Goal: Information Seeking & Learning: Learn about a topic

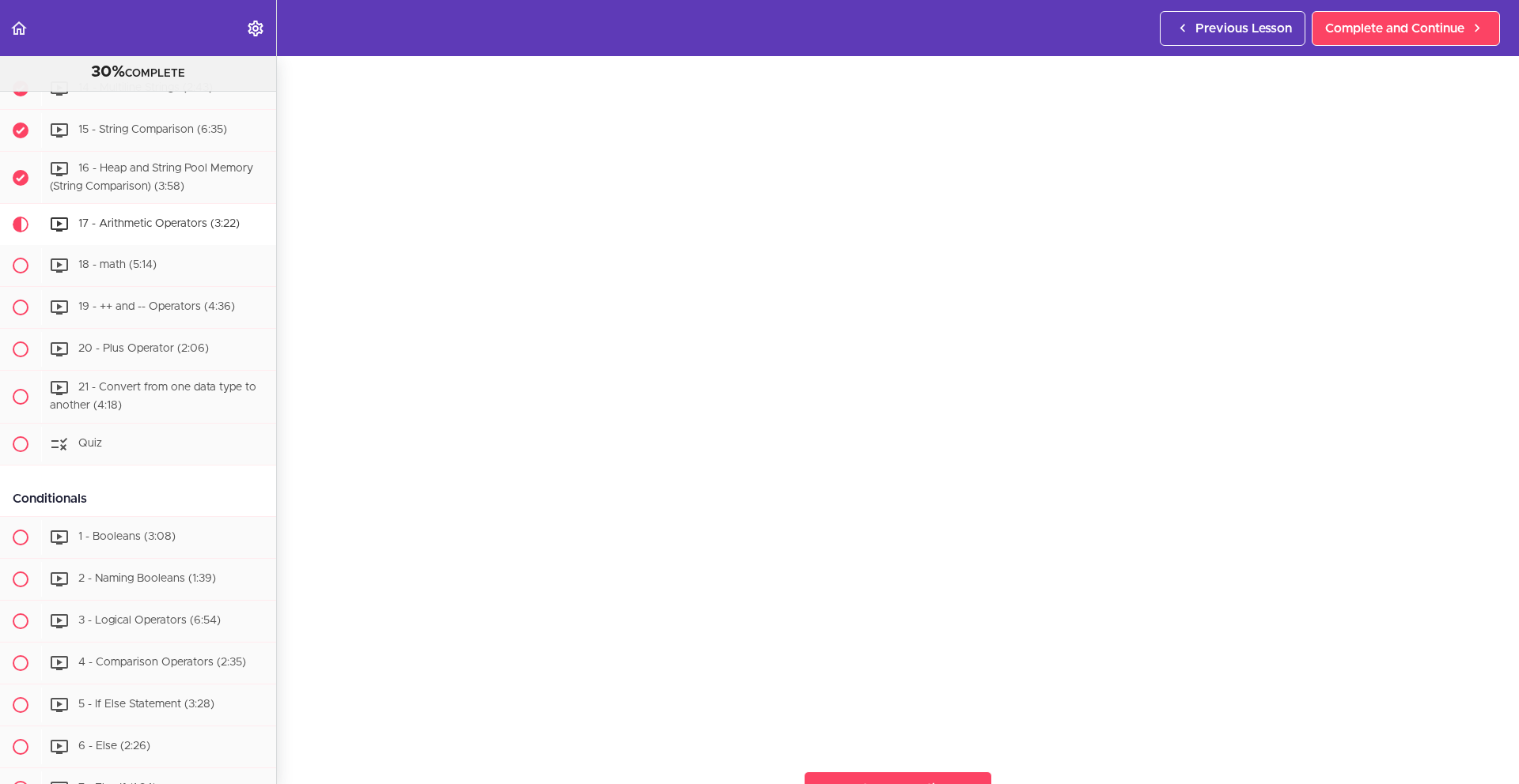
scroll to position [44, 0]
click at [1392, 19] on span "Complete and Continue" at bounding box center [1395, 29] width 139 height 19
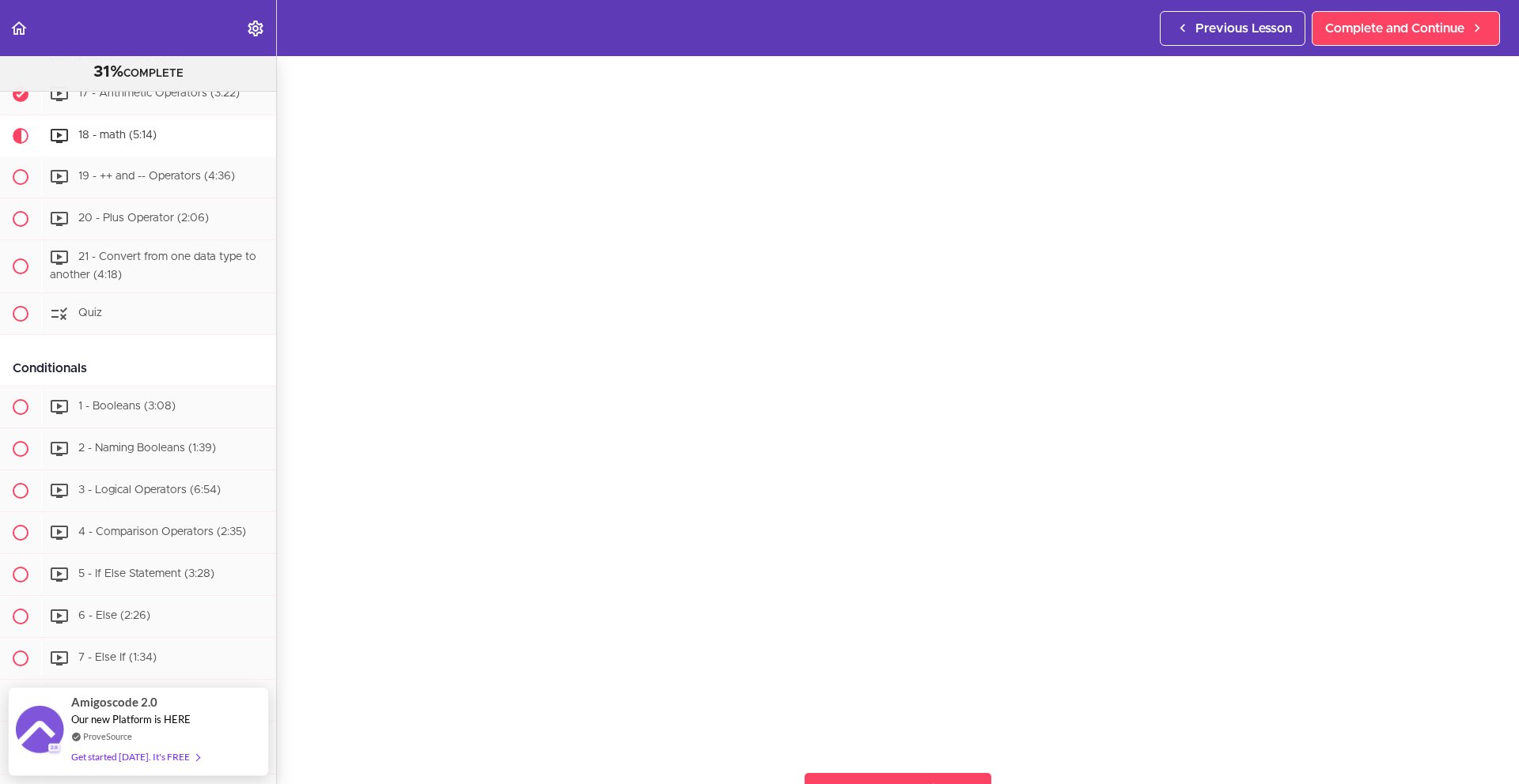
scroll to position [42, 0]
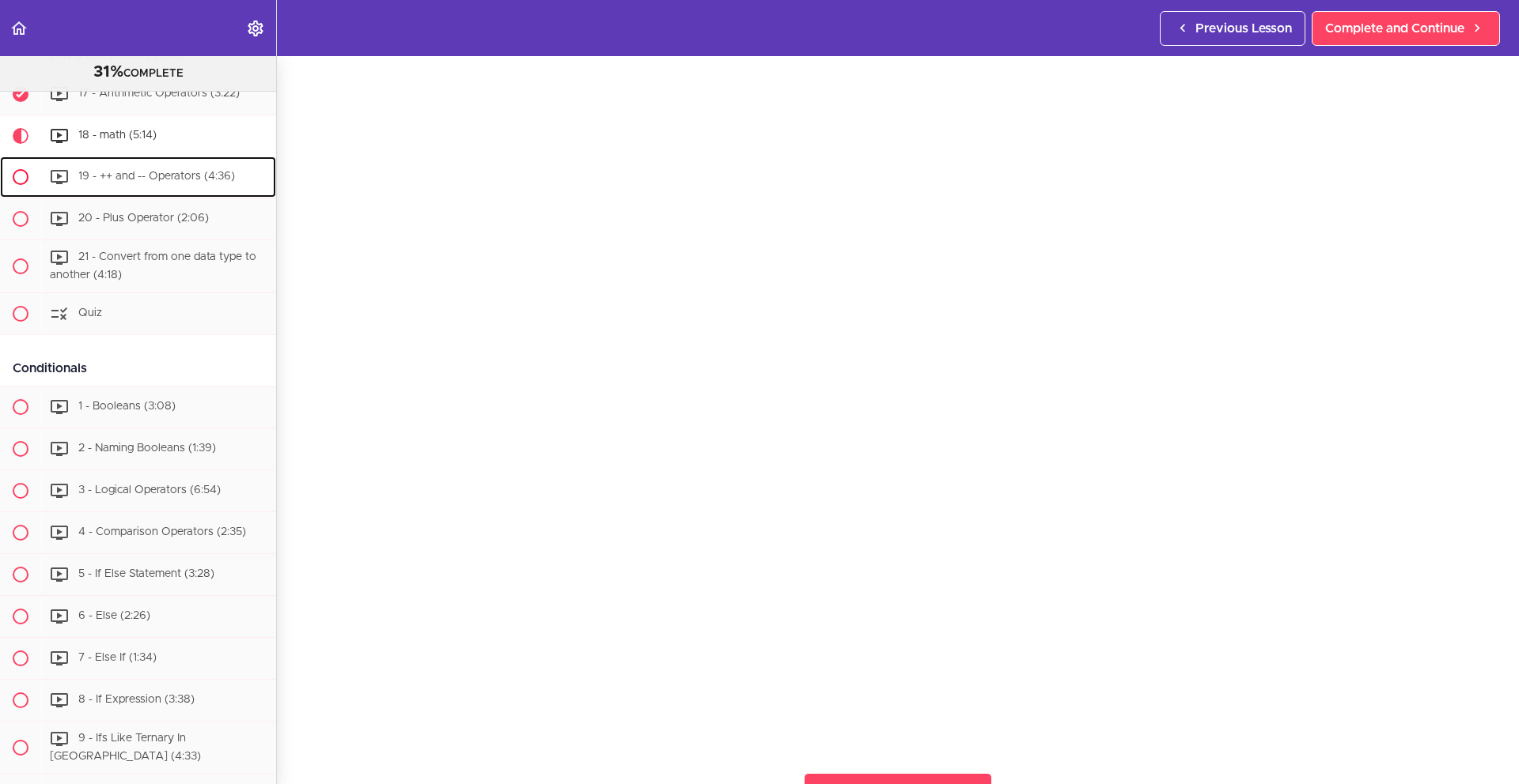
click at [130, 181] on span "19 - ++ and -- Operators (4:36)" at bounding box center [157, 177] width 157 height 11
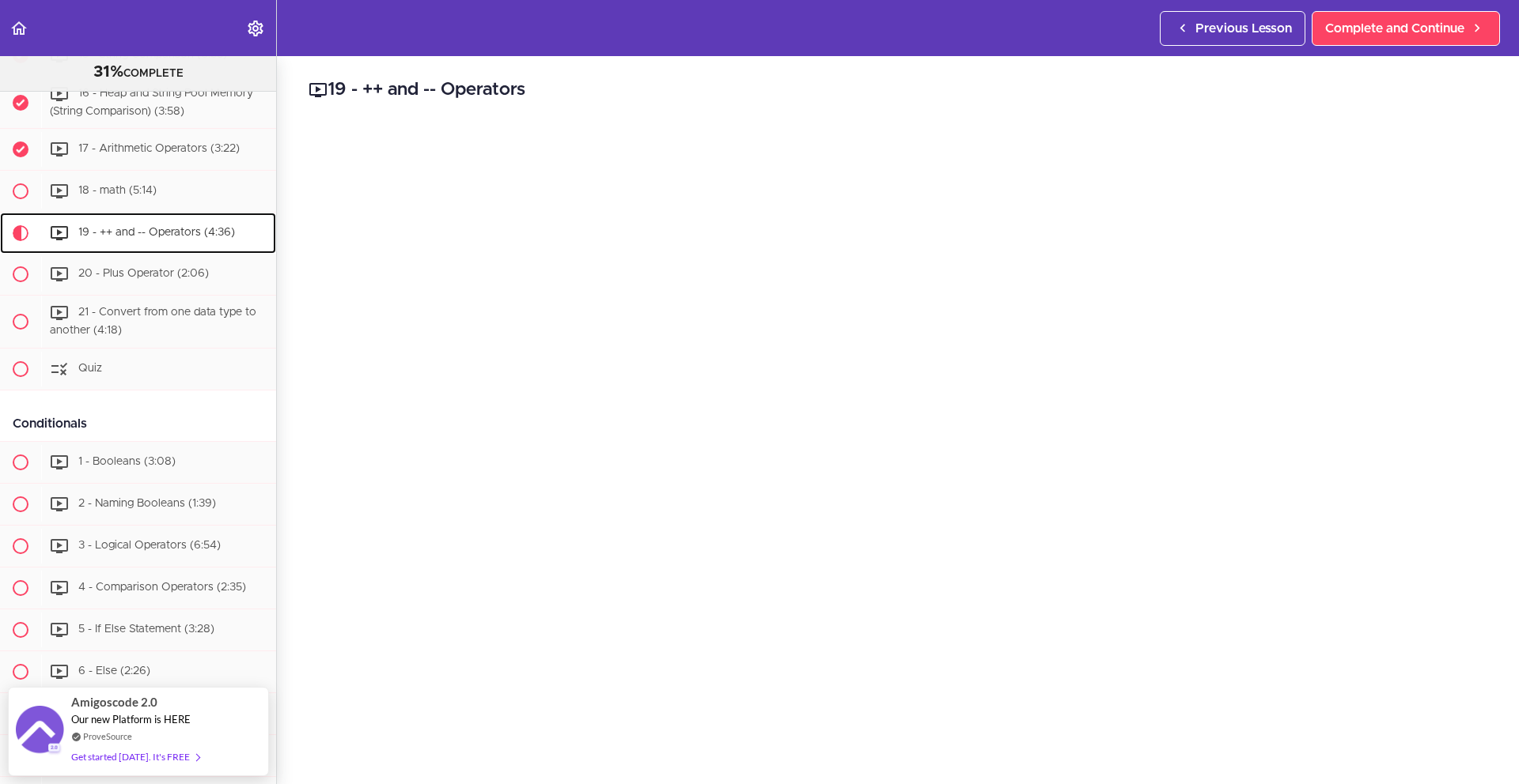
scroll to position [1325, 0]
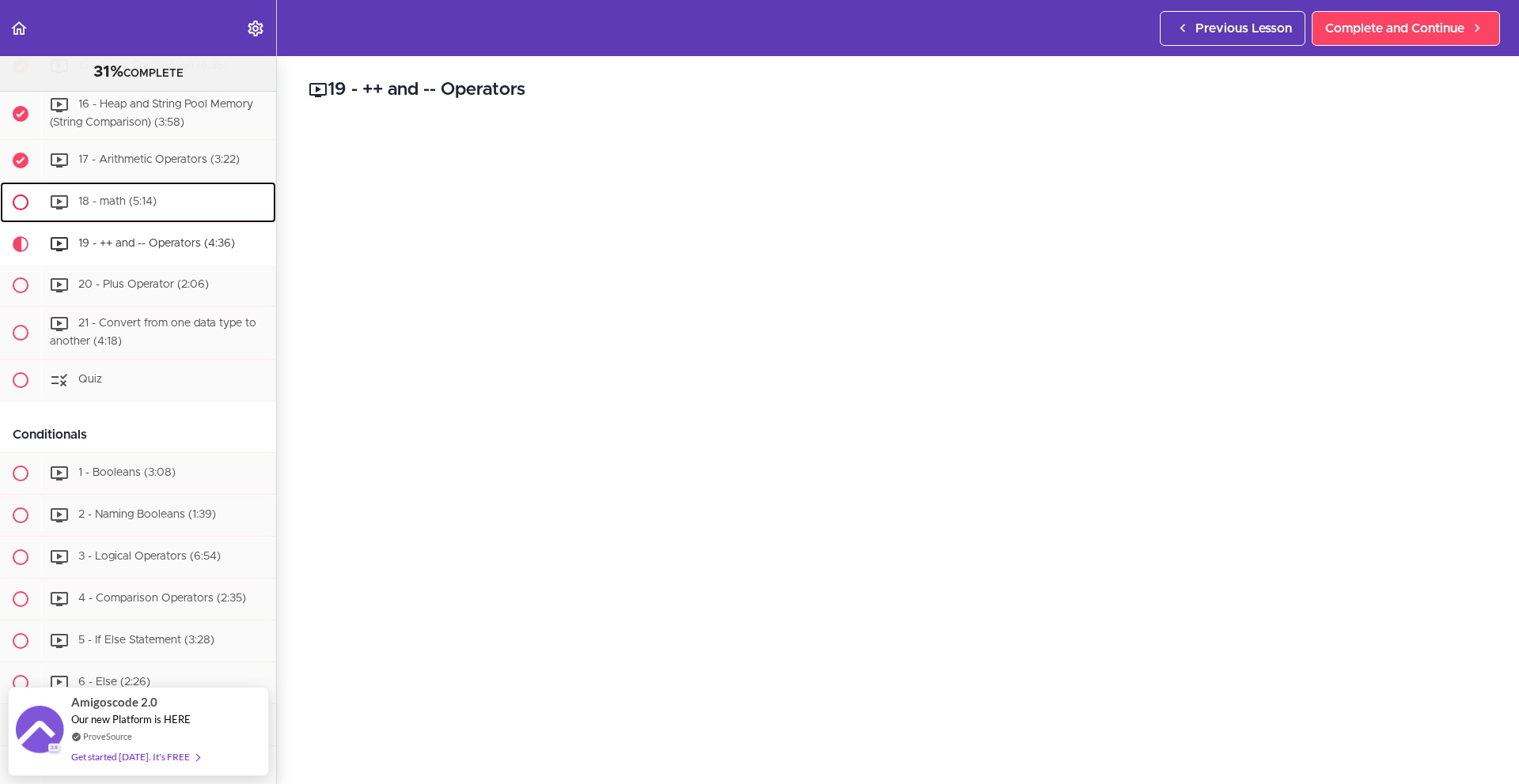
click at [128, 195] on div "18 - math (5:14)" at bounding box center [159, 202] width 235 height 34
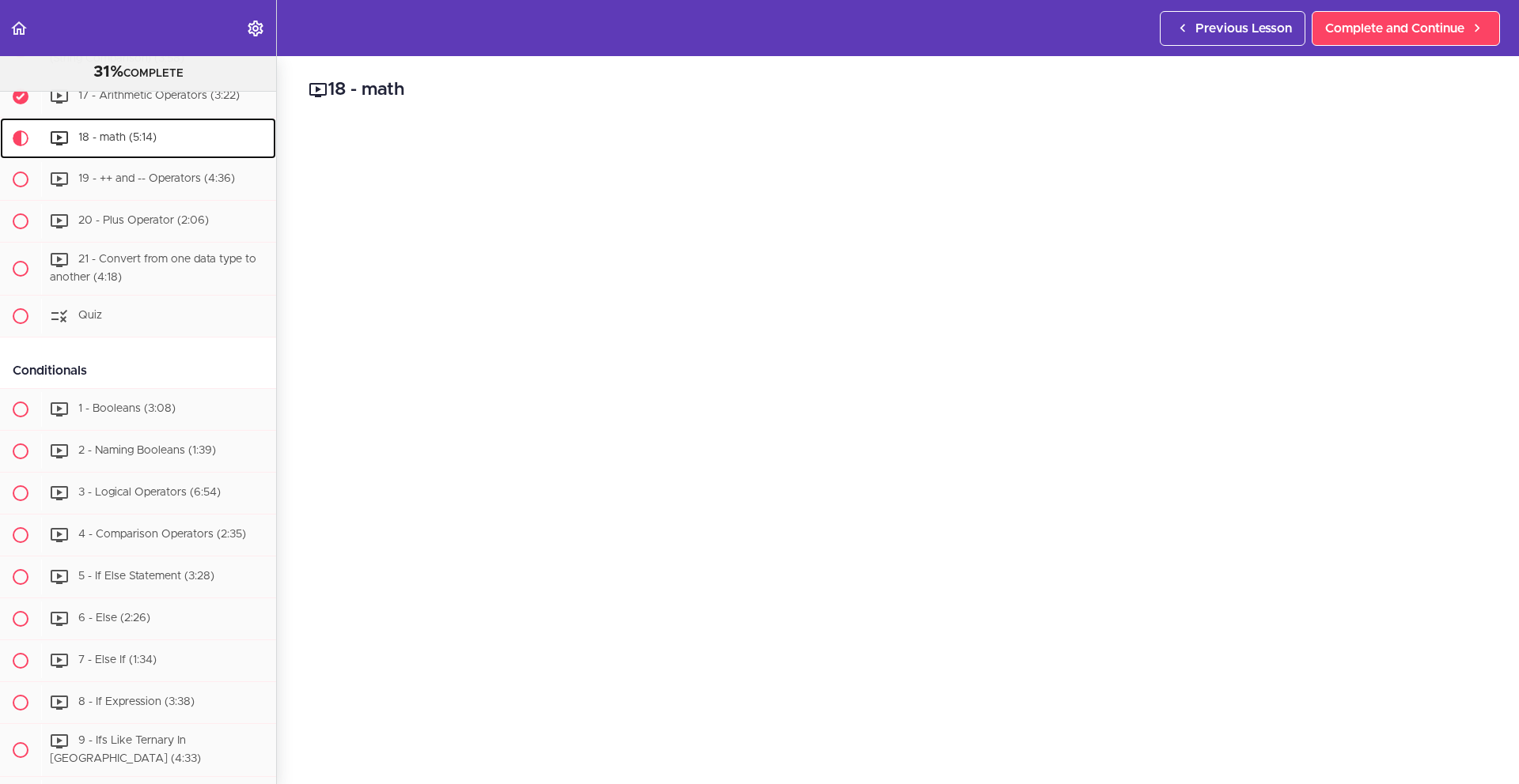
scroll to position [1392, 0]
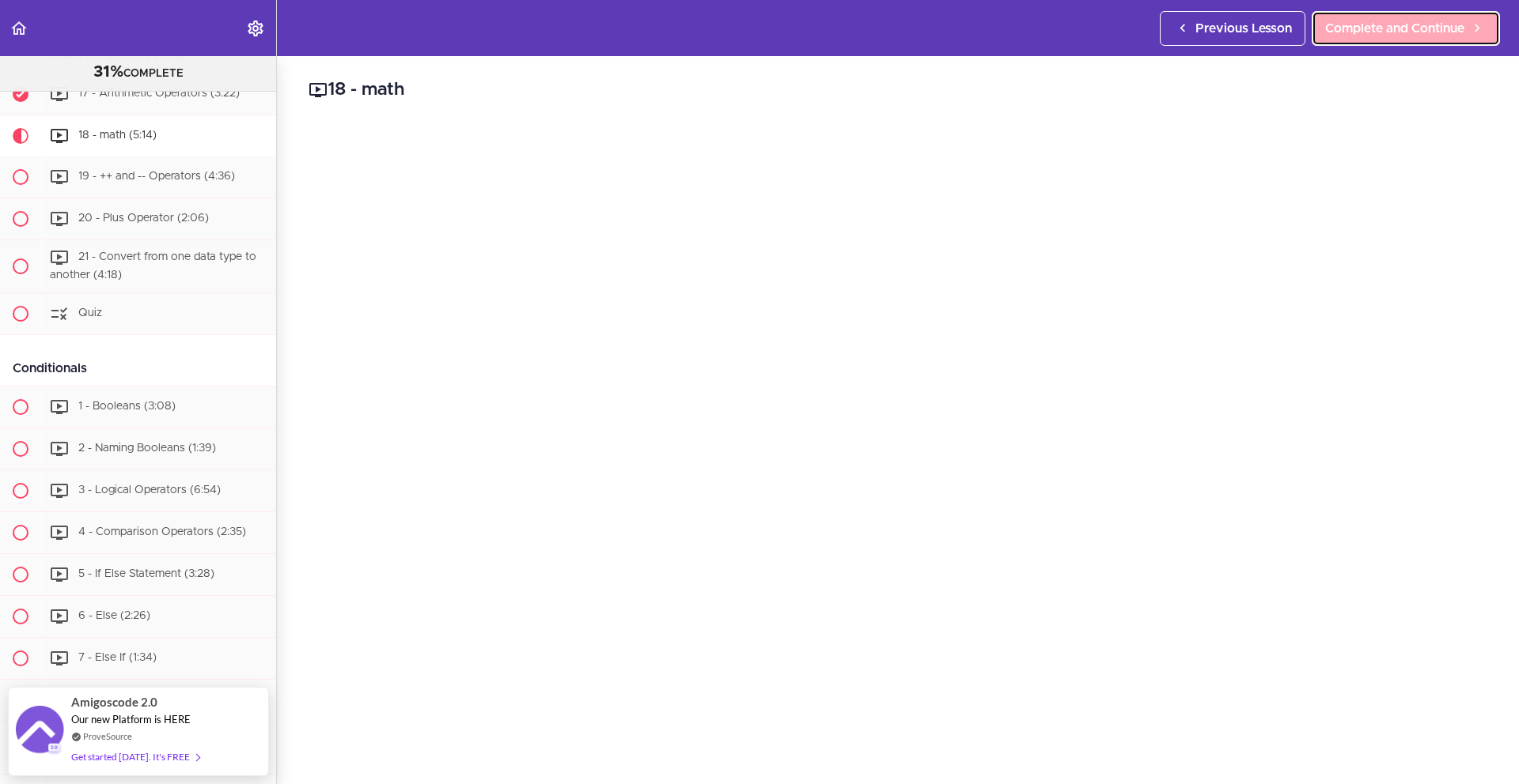
click at [1479, 28] on icon at bounding box center [1477, 27] width 19 height 17
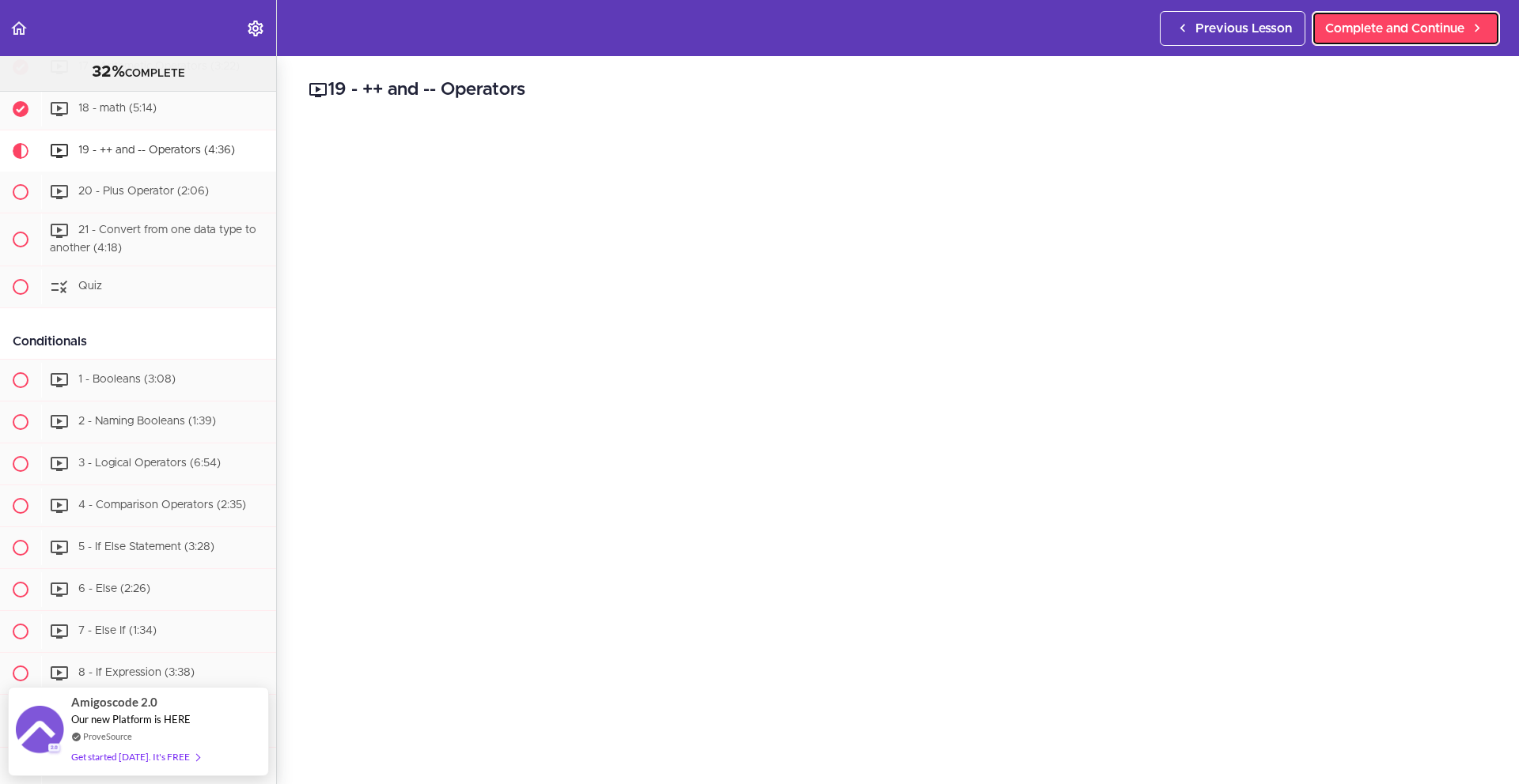
scroll to position [1434, 0]
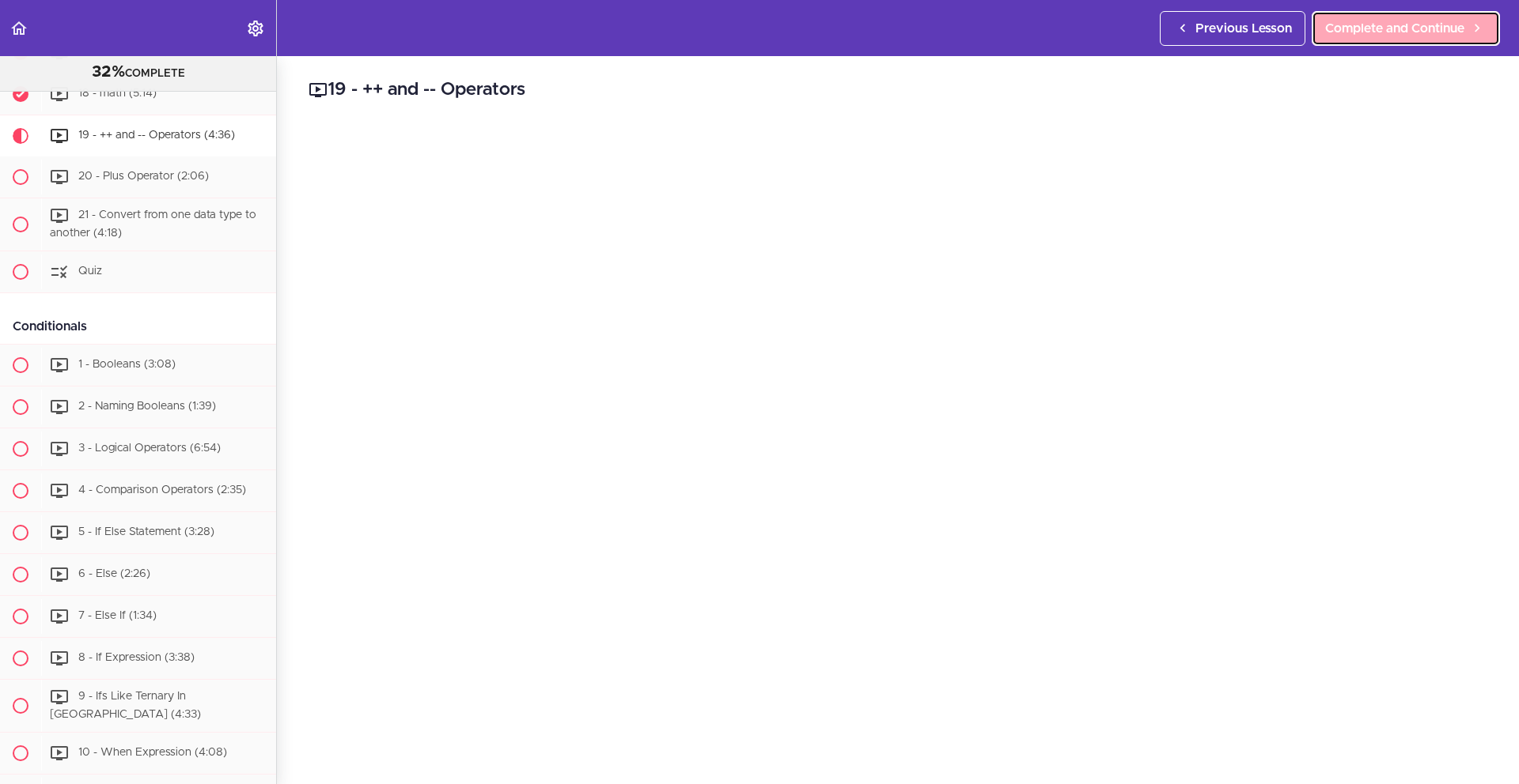
click at [1369, 30] on span "Complete and Continue" at bounding box center [1395, 29] width 139 height 19
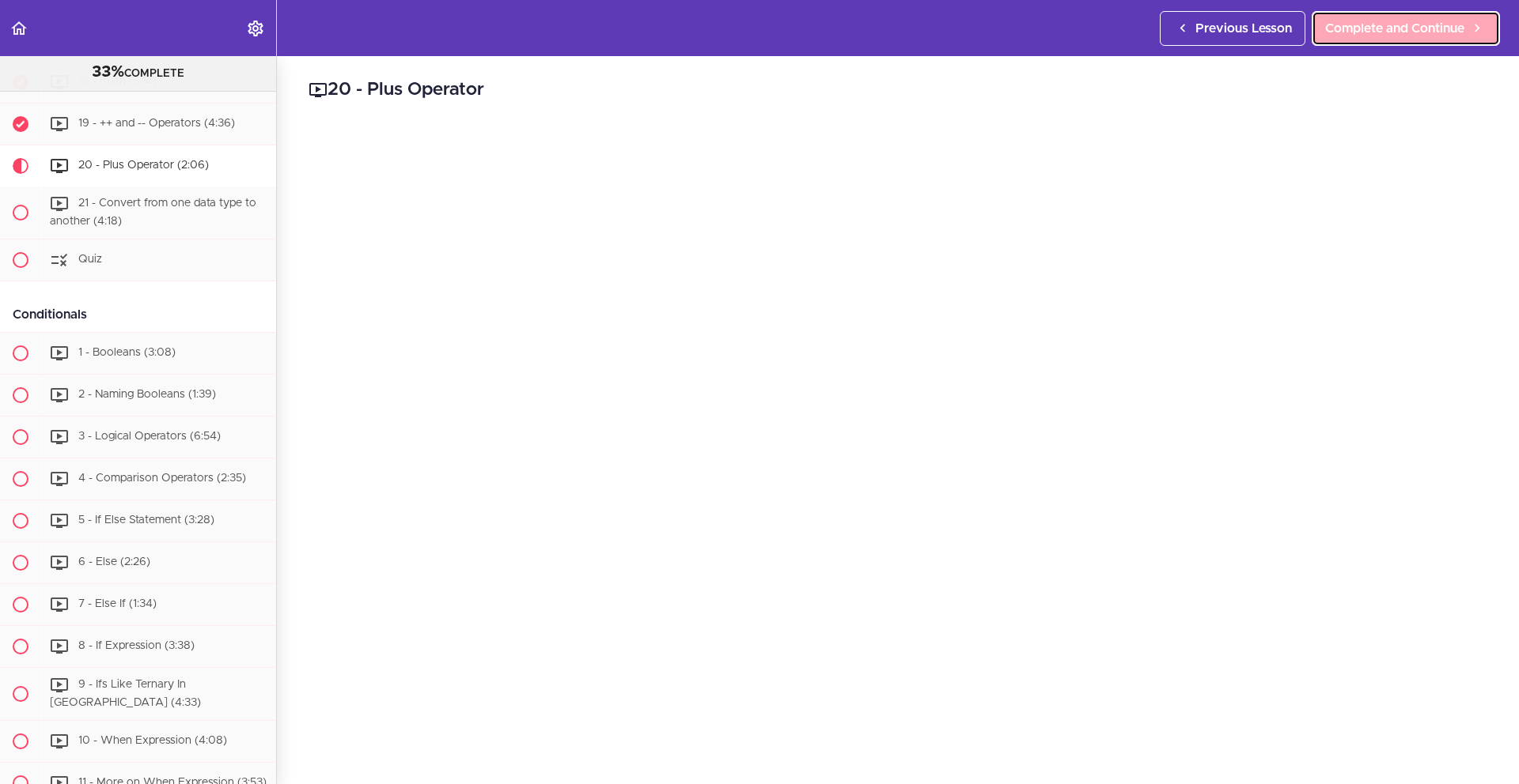
scroll to position [1475, 0]
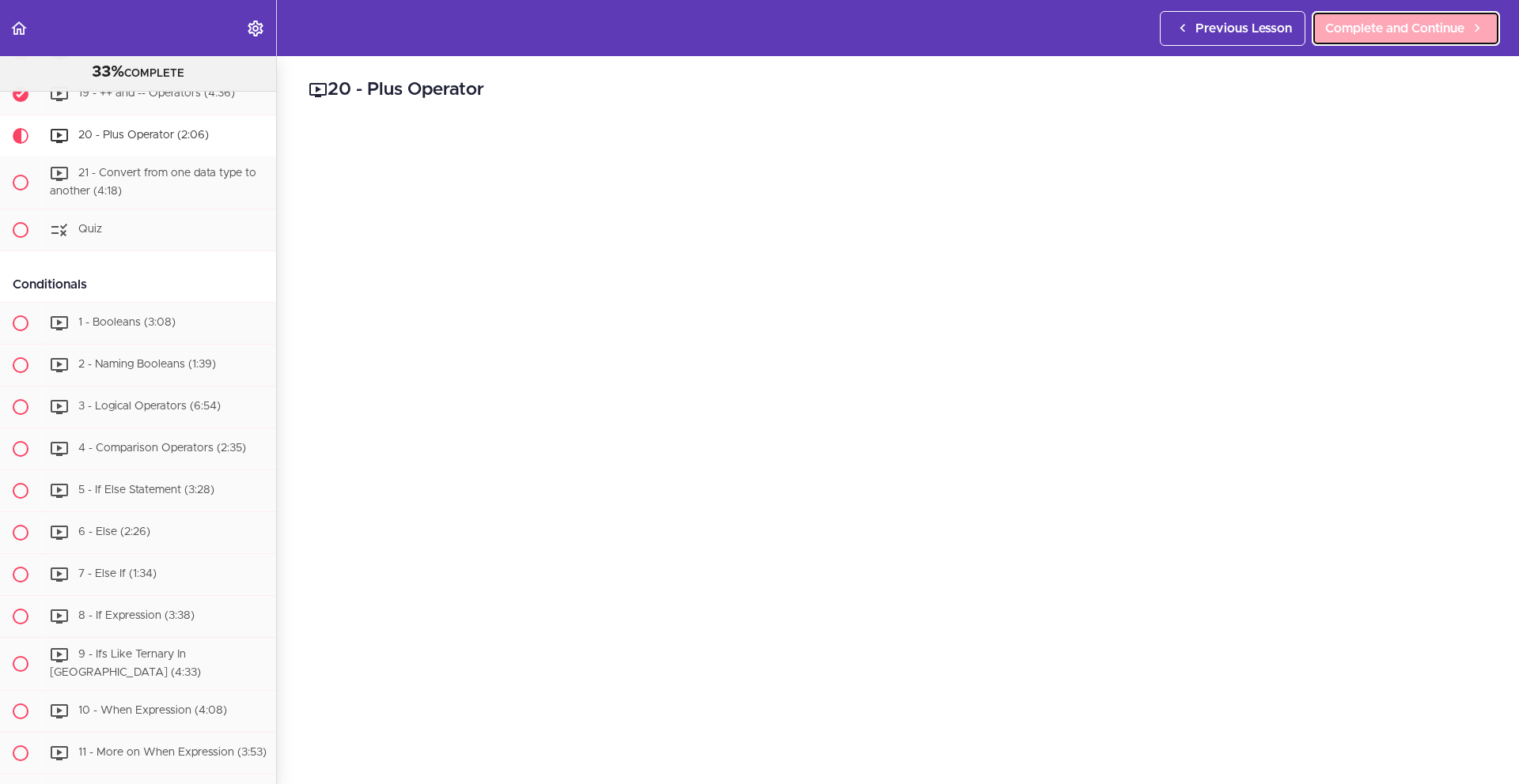
click at [1411, 33] on span "Complete and Continue" at bounding box center [1395, 29] width 139 height 19
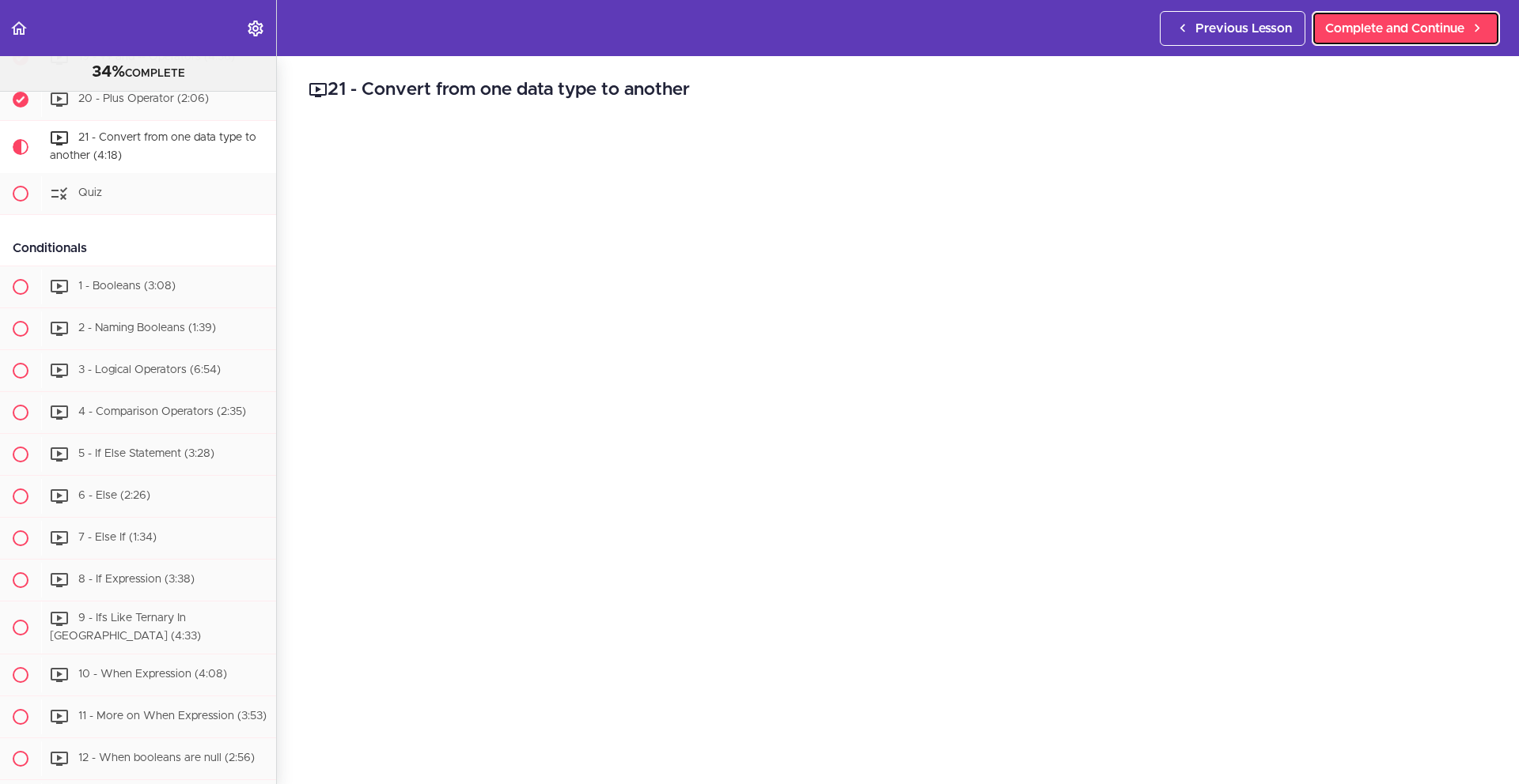
scroll to position [1518, 0]
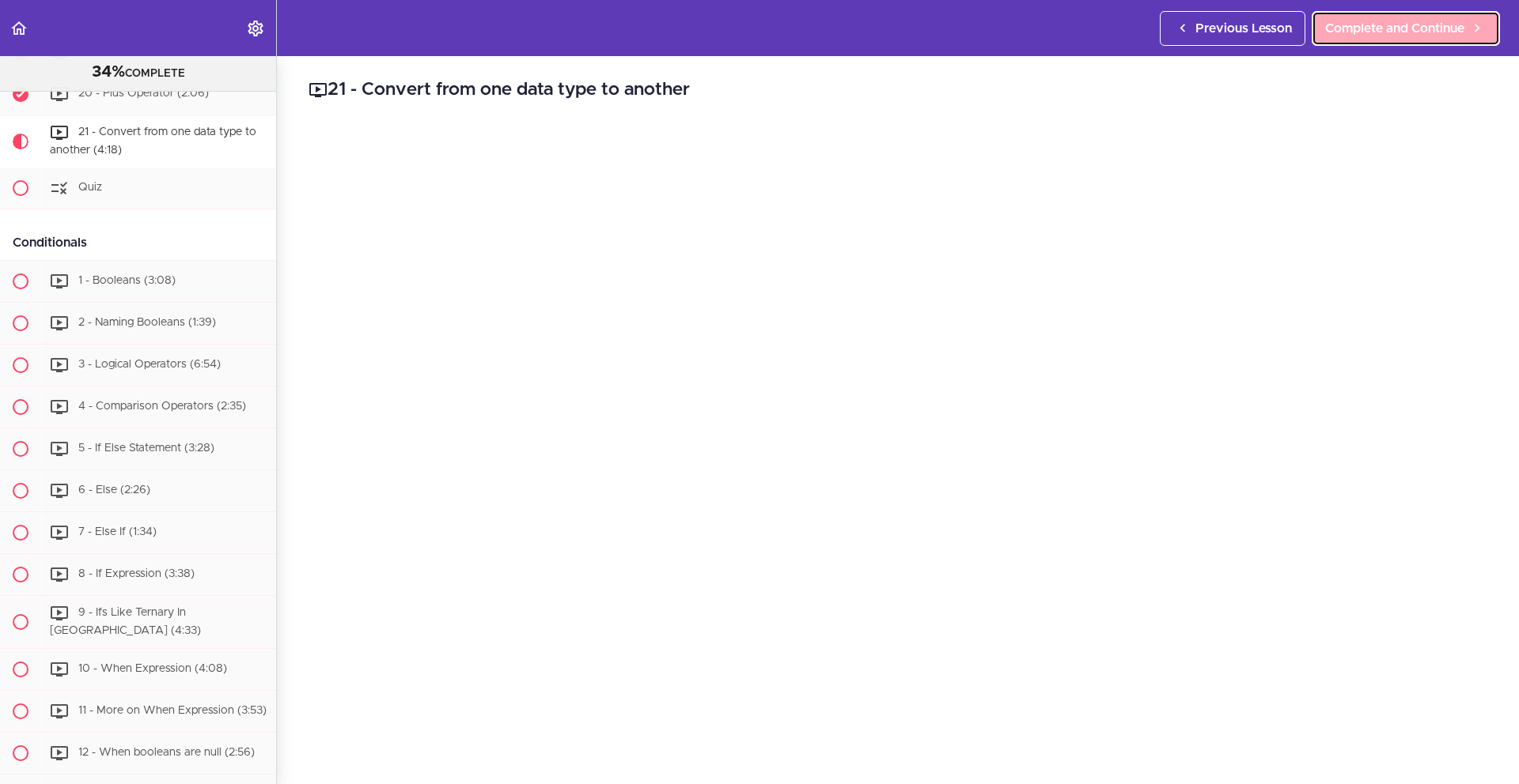
click at [1372, 28] on span "Complete and Continue" at bounding box center [1395, 29] width 139 height 19
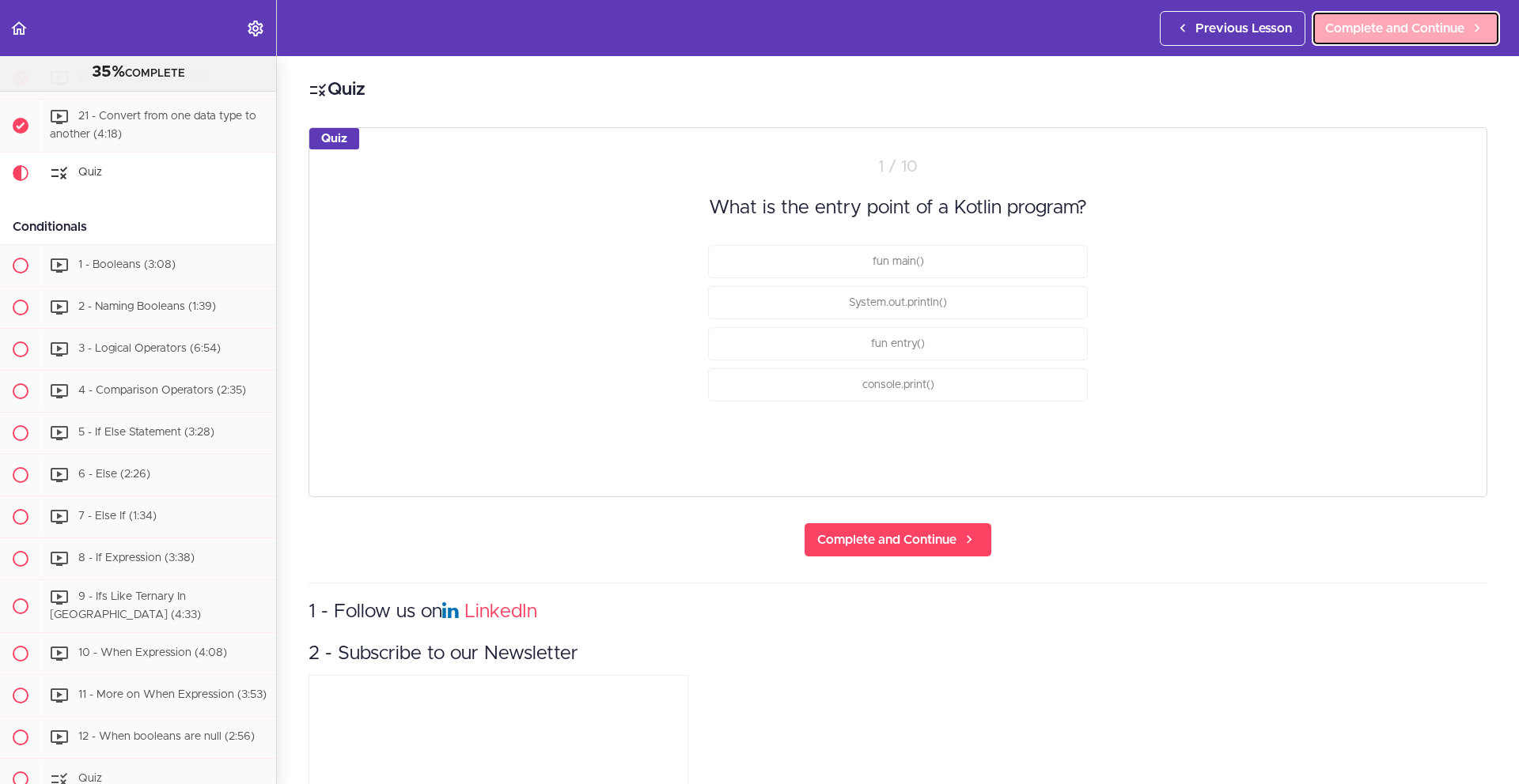
scroll to position [1570, 0]
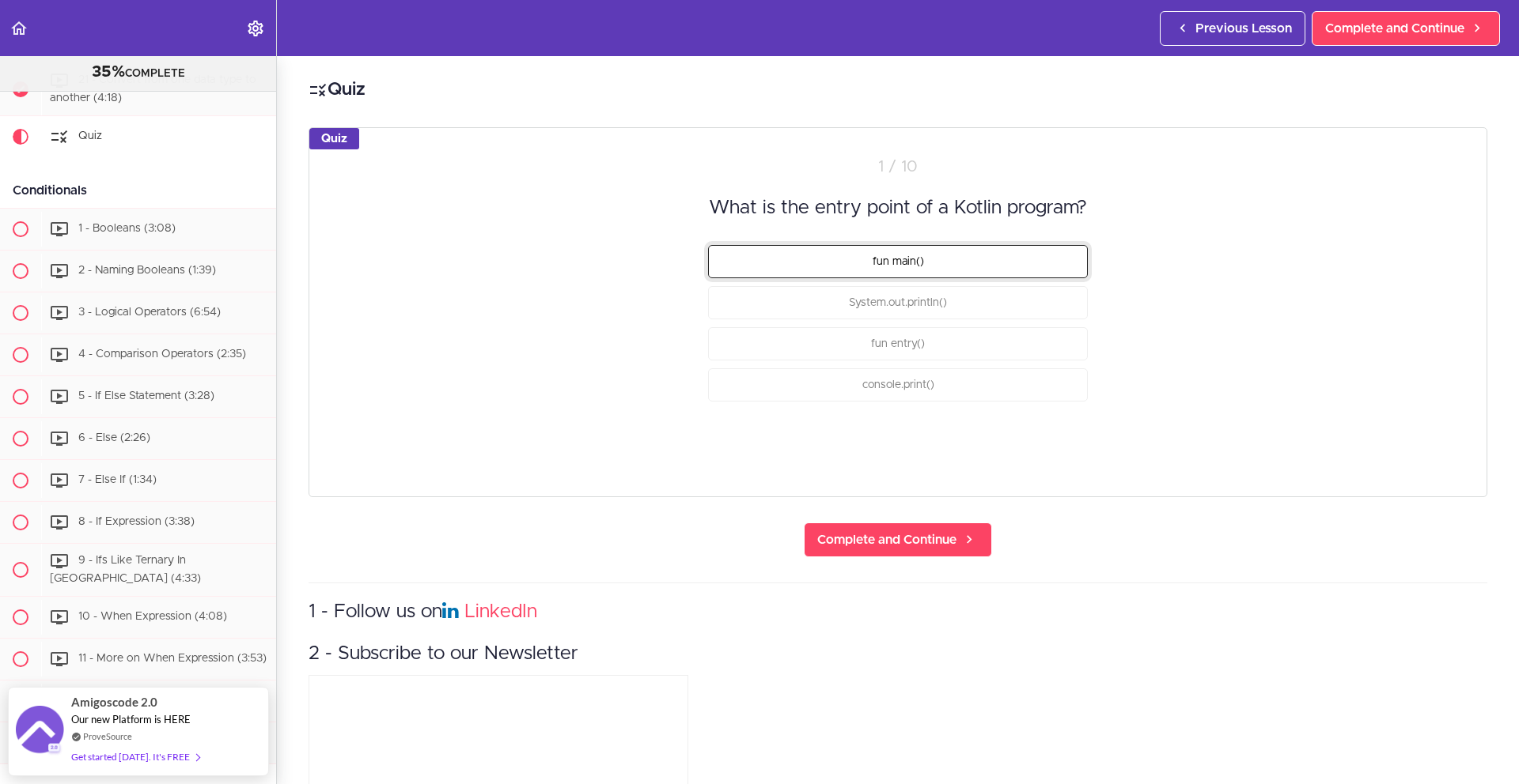
click at [913, 264] on span "fun main()" at bounding box center [898, 262] width 51 height 11
click at [1054, 445] on button "Check" at bounding box center [1056, 444] width 63 height 22
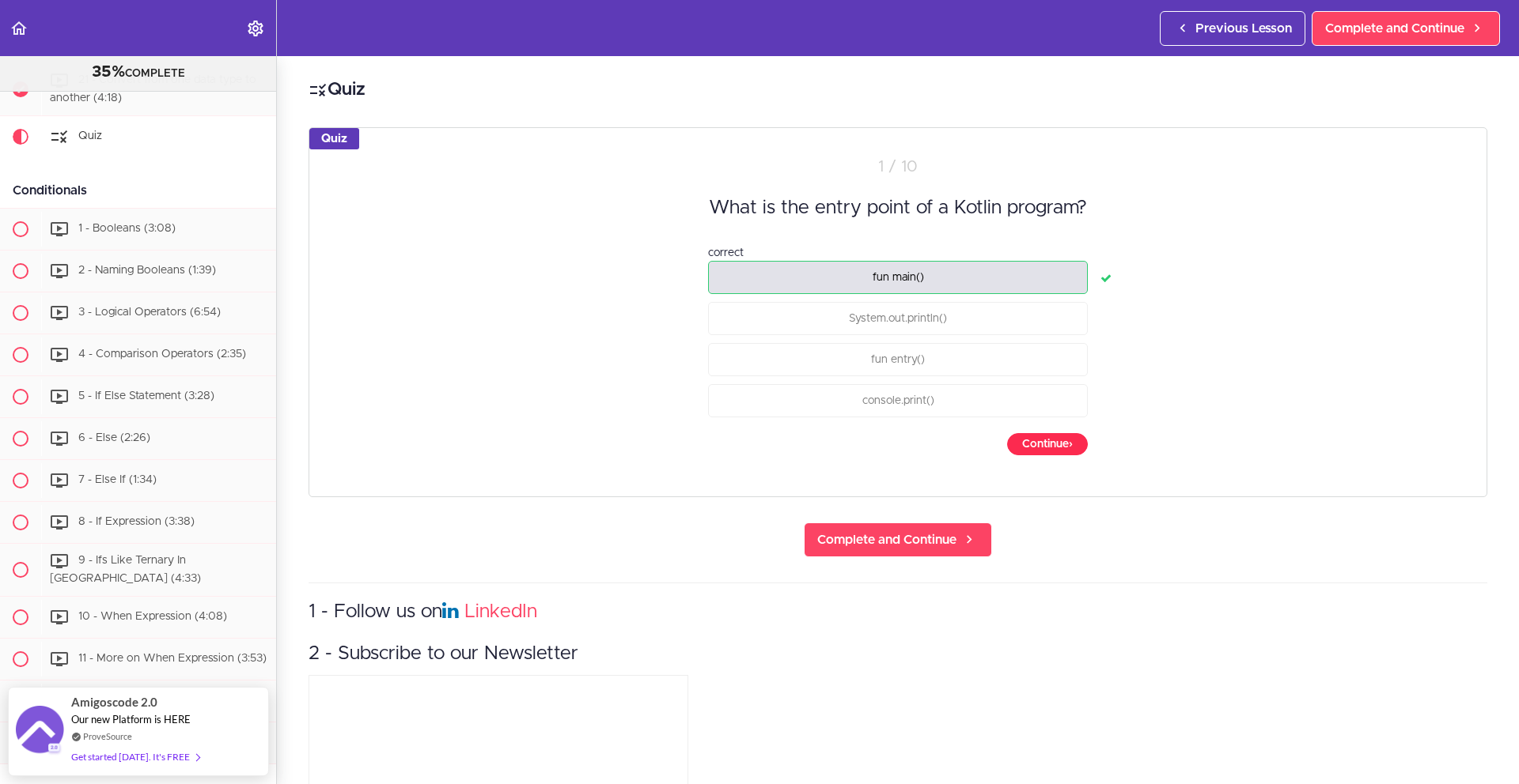
click at [1054, 445] on button "Continue ›" at bounding box center [1046, 444] width 80 height 22
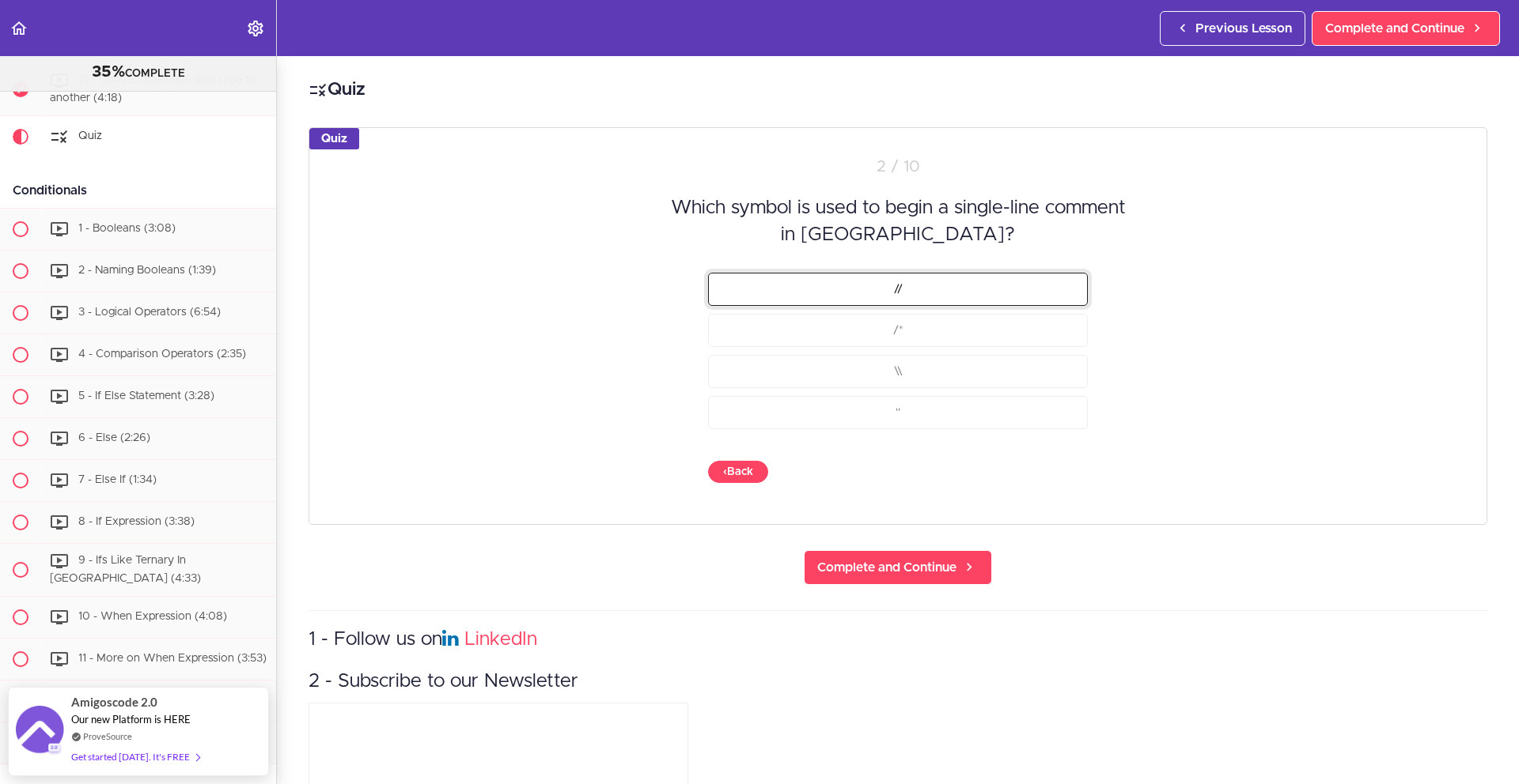
click at [998, 295] on button "//" at bounding box center [898, 288] width 379 height 34
click at [1043, 474] on button "Check" at bounding box center [1056, 472] width 63 height 22
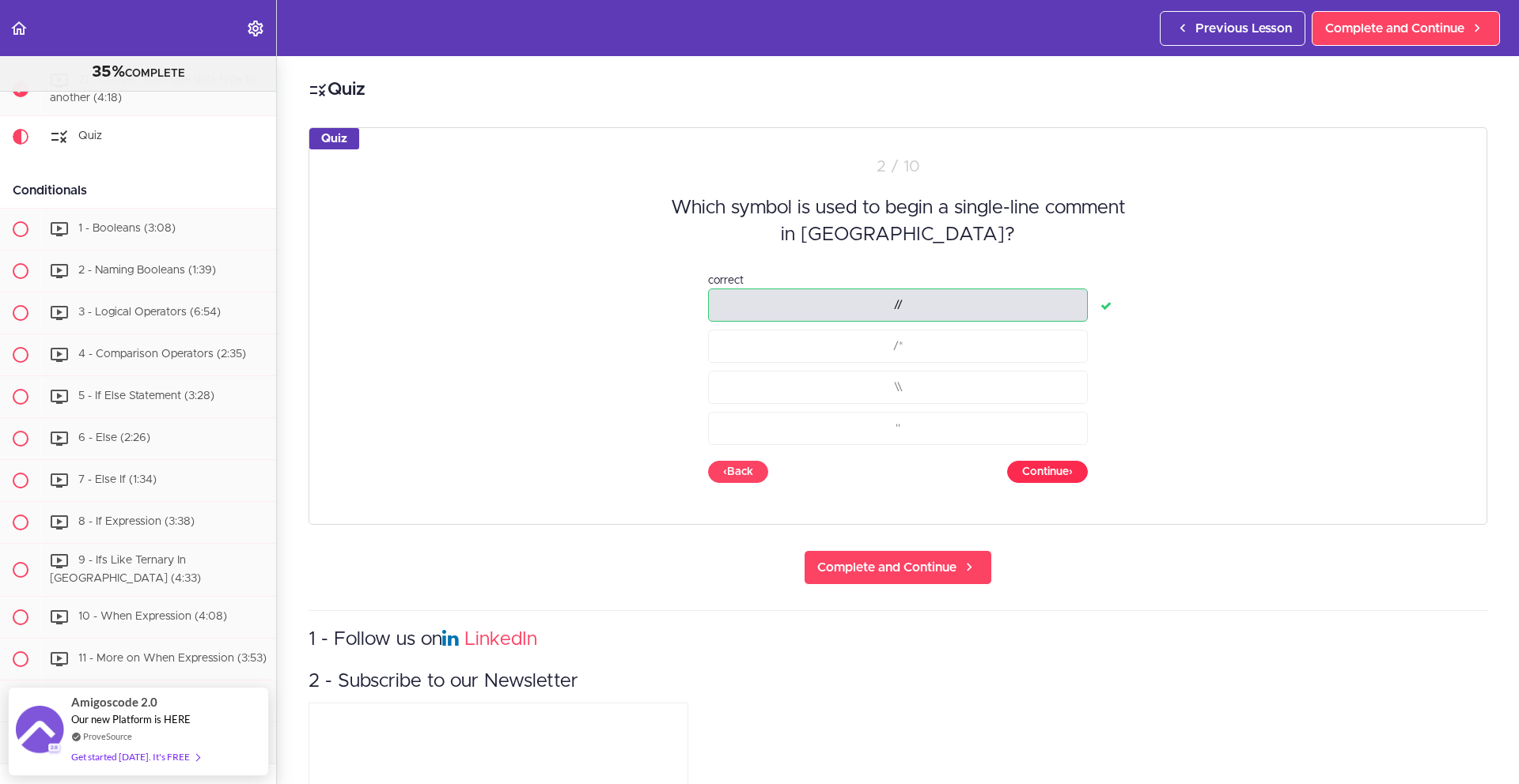
click at [1043, 474] on button "Continue ›" at bounding box center [1046, 472] width 80 height 22
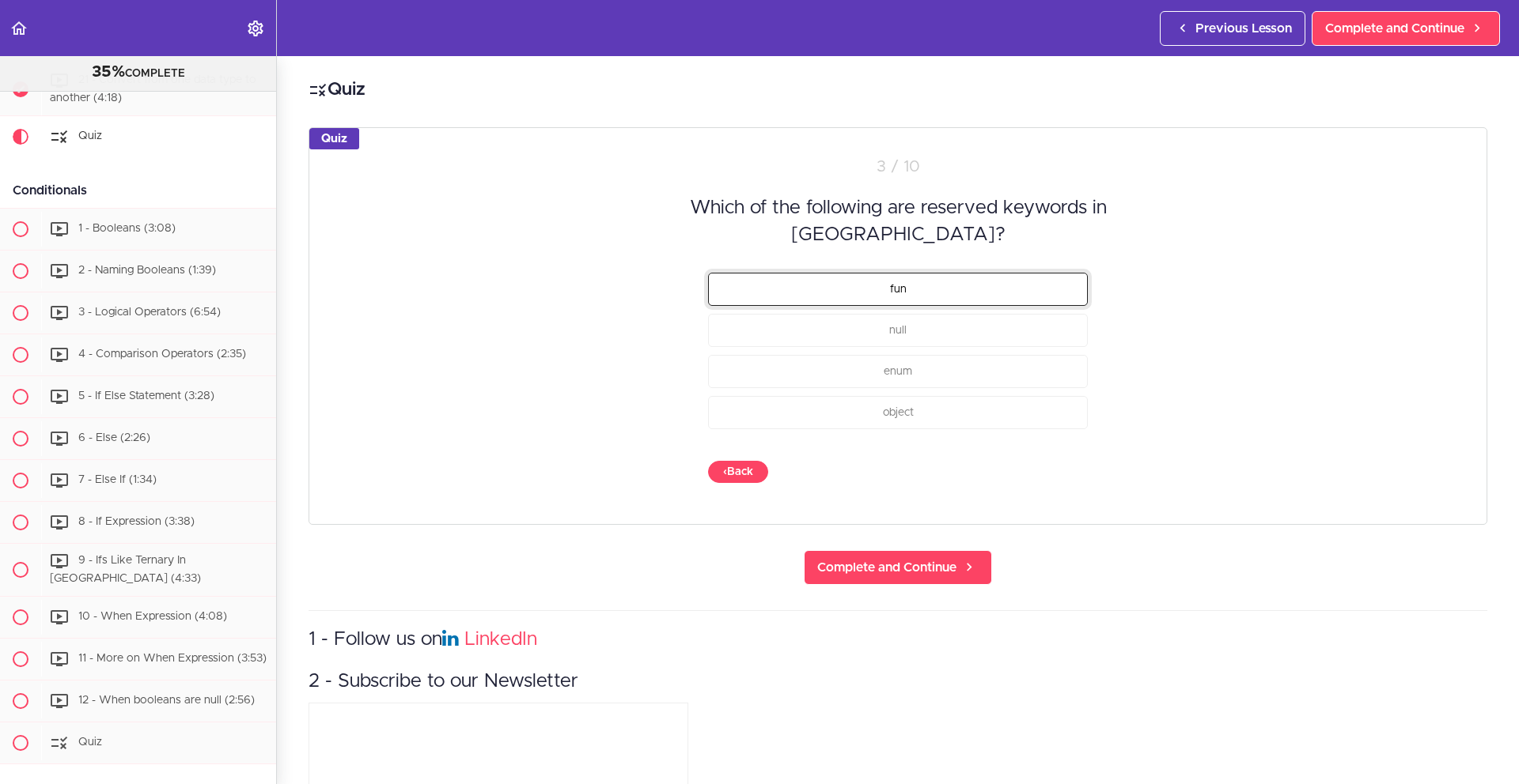
click at [975, 295] on button "fun" at bounding box center [898, 288] width 379 height 34
click at [972, 327] on button "null" at bounding box center [898, 330] width 379 height 34
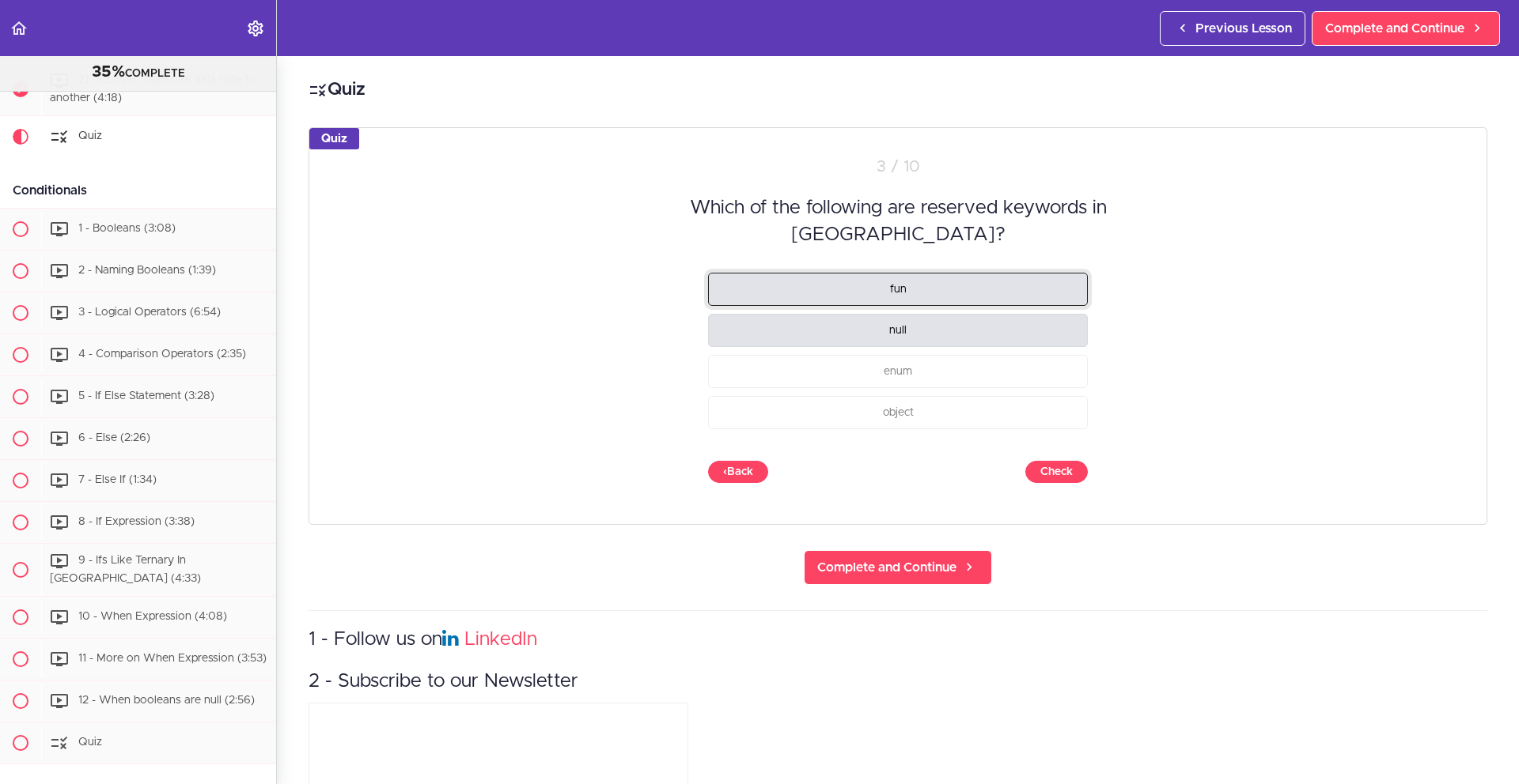
click at [969, 291] on button "fun" at bounding box center [898, 288] width 379 height 34
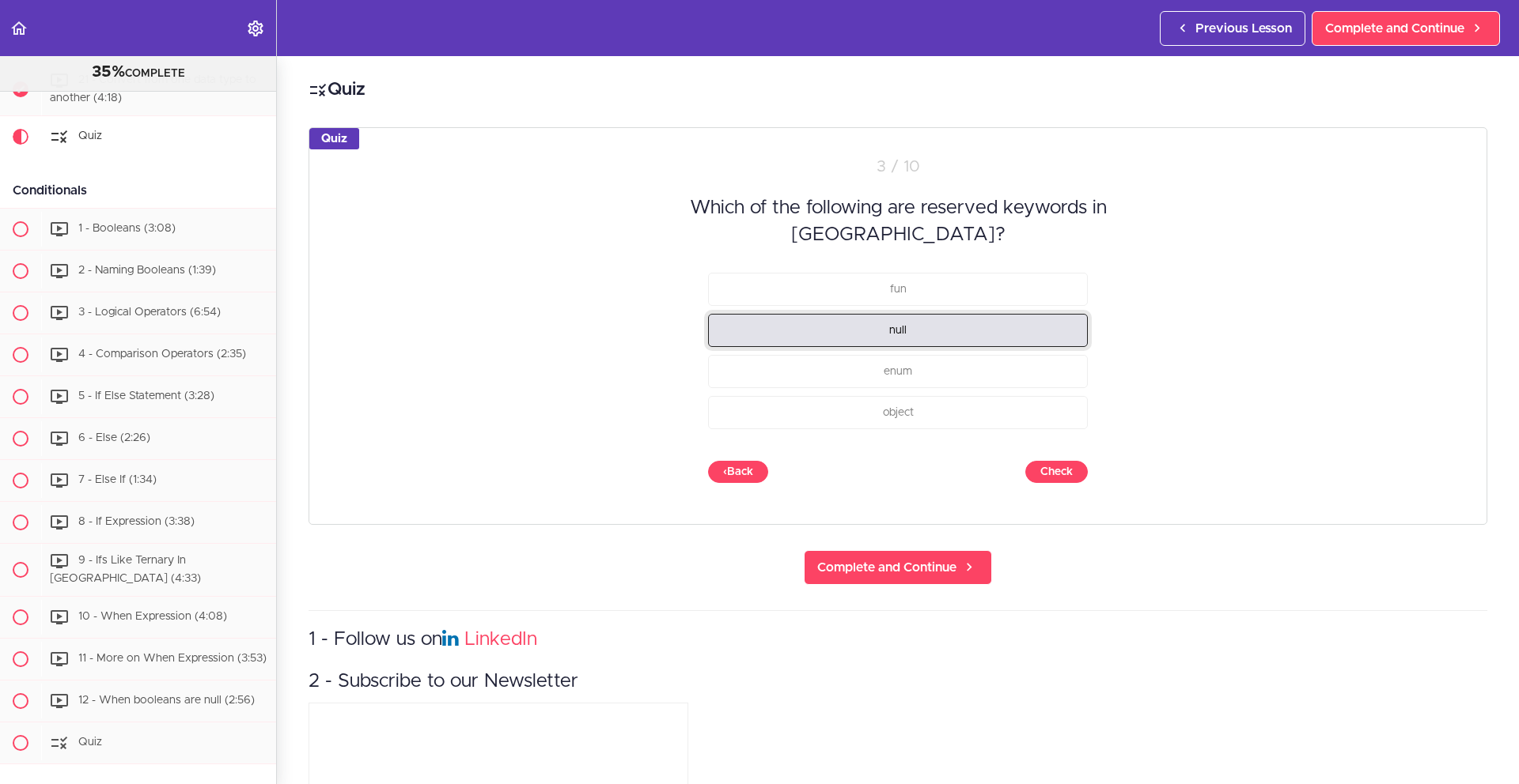
click at [966, 332] on button "null" at bounding box center [898, 330] width 379 height 34
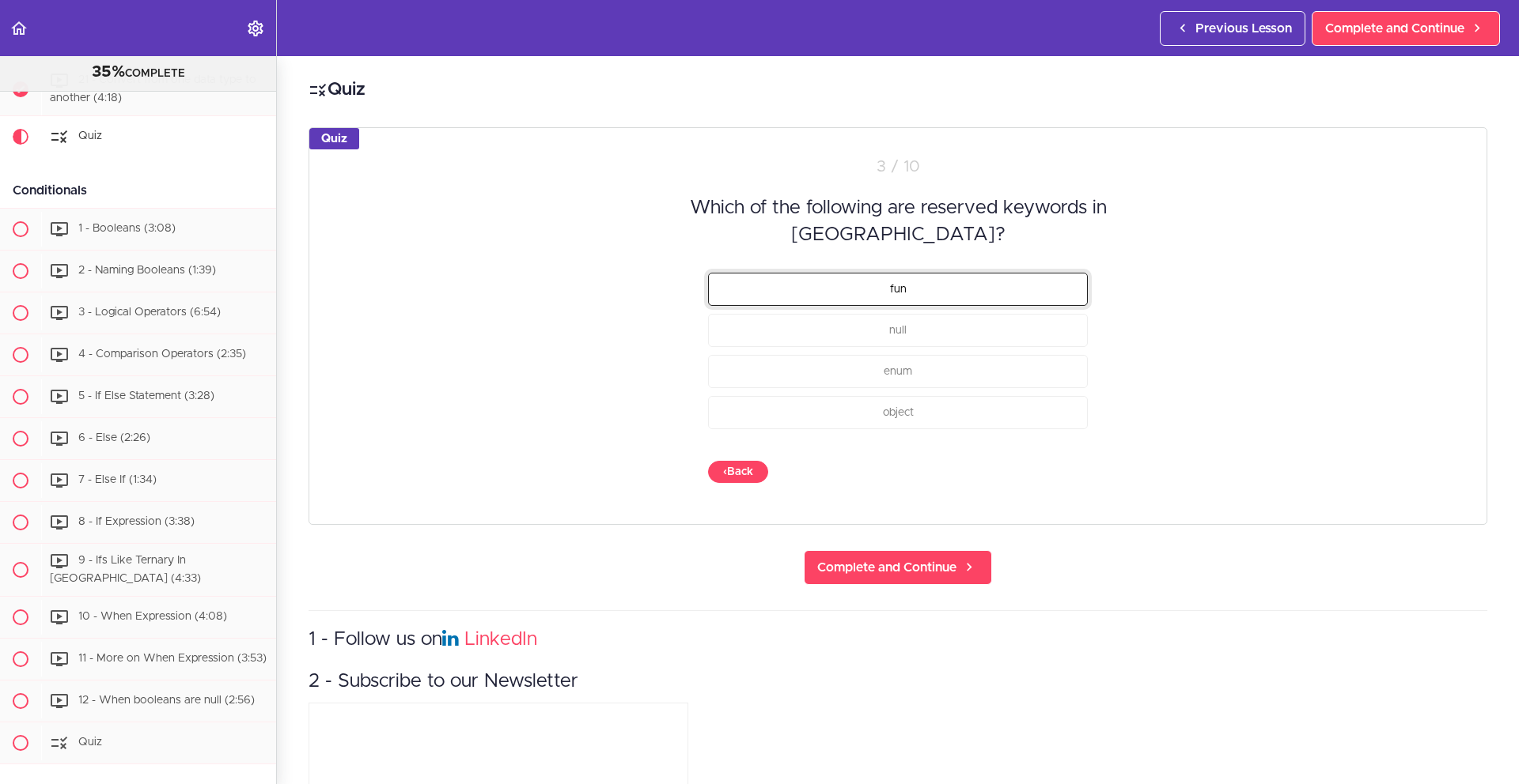
click at [961, 295] on button "fun" at bounding box center [898, 288] width 379 height 34
click at [946, 327] on button "null" at bounding box center [898, 330] width 379 height 34
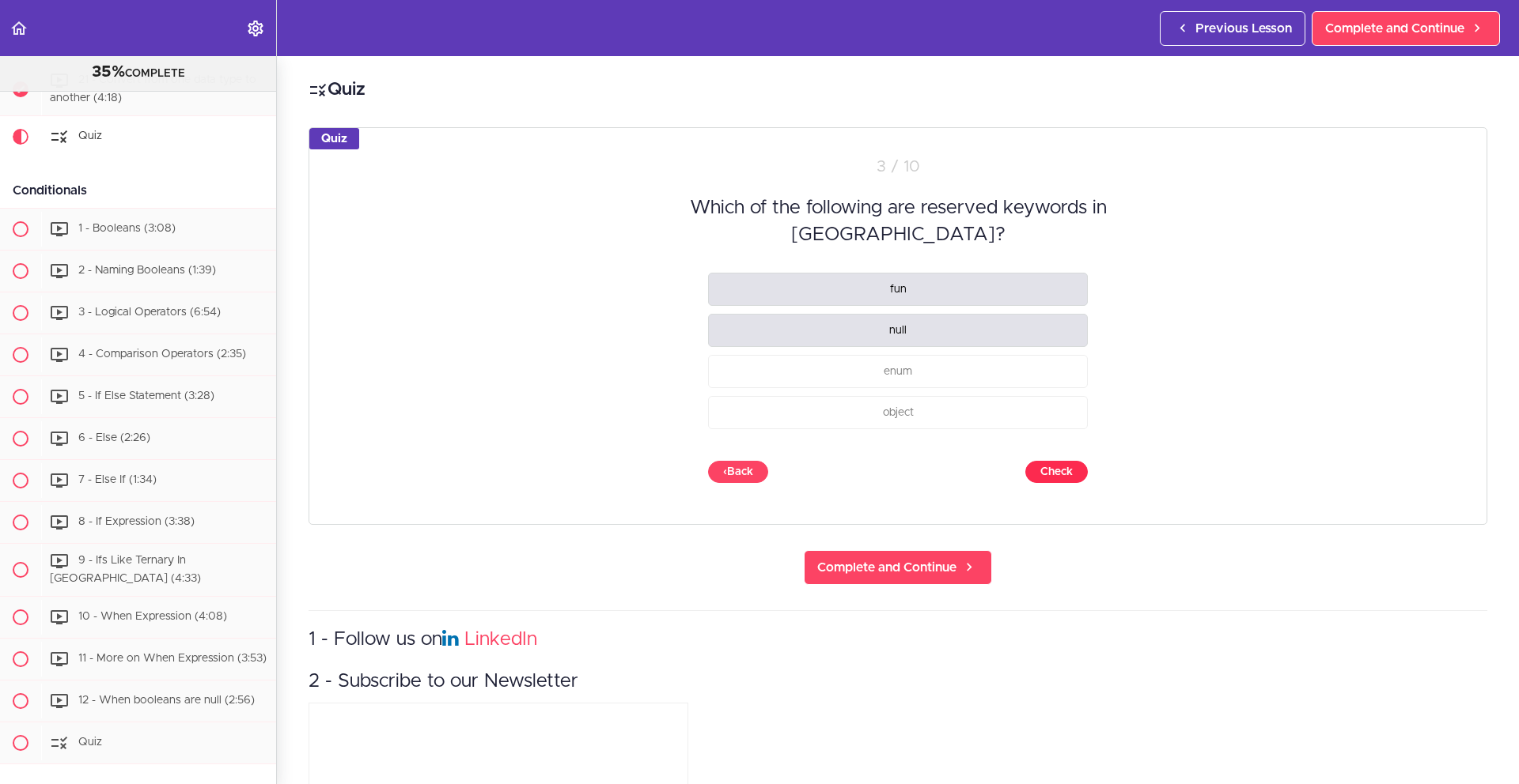
click at [1052, 469] on button "Check" at bounding box center [1056, 472] width 63 height 22
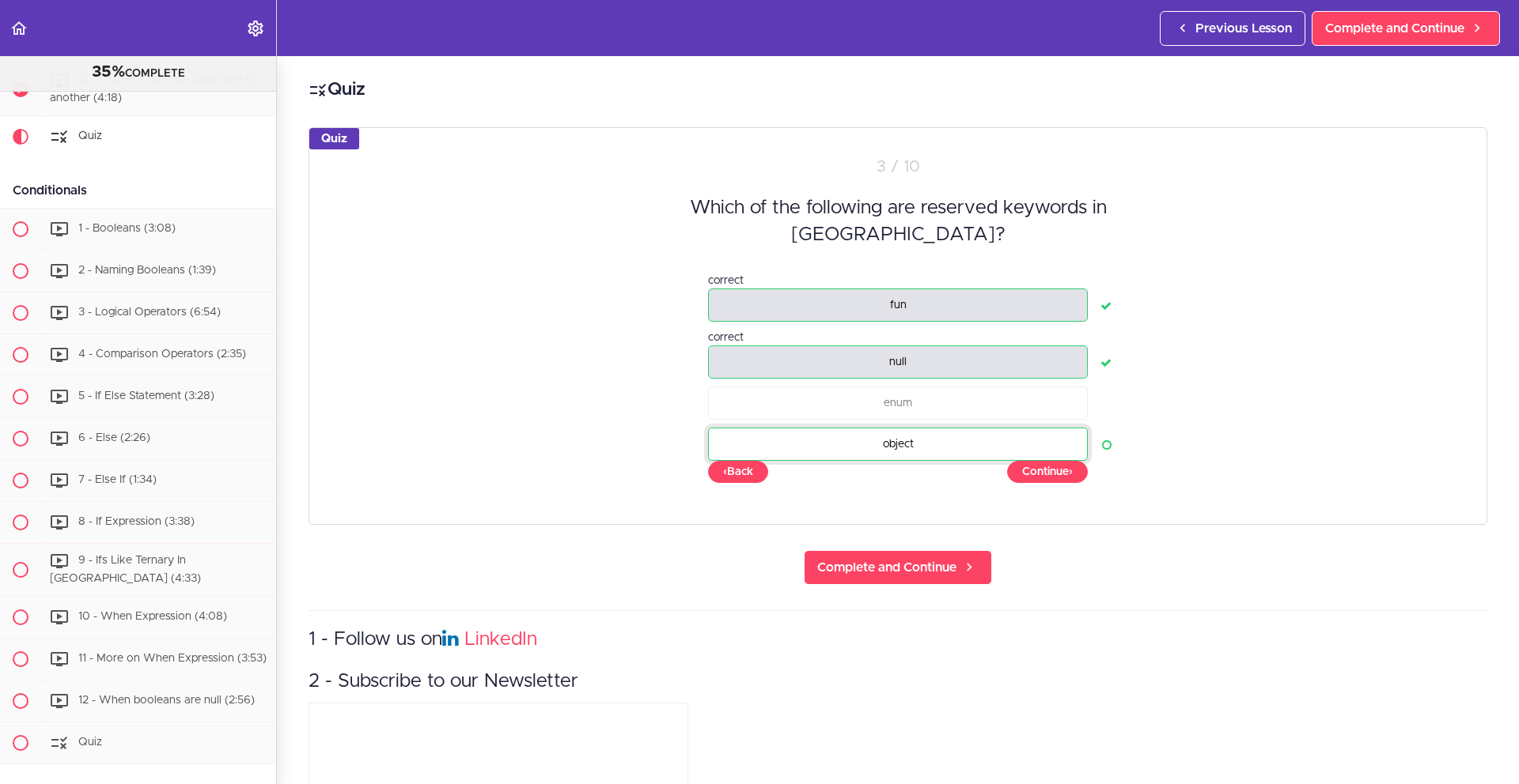
click at [1036, 434] on button "object" at bounding box center [898, 444] width 379 height 34
click at [1048, 476] on button "Continue ›" at bounding box center [1046, 472] width 80 height 22
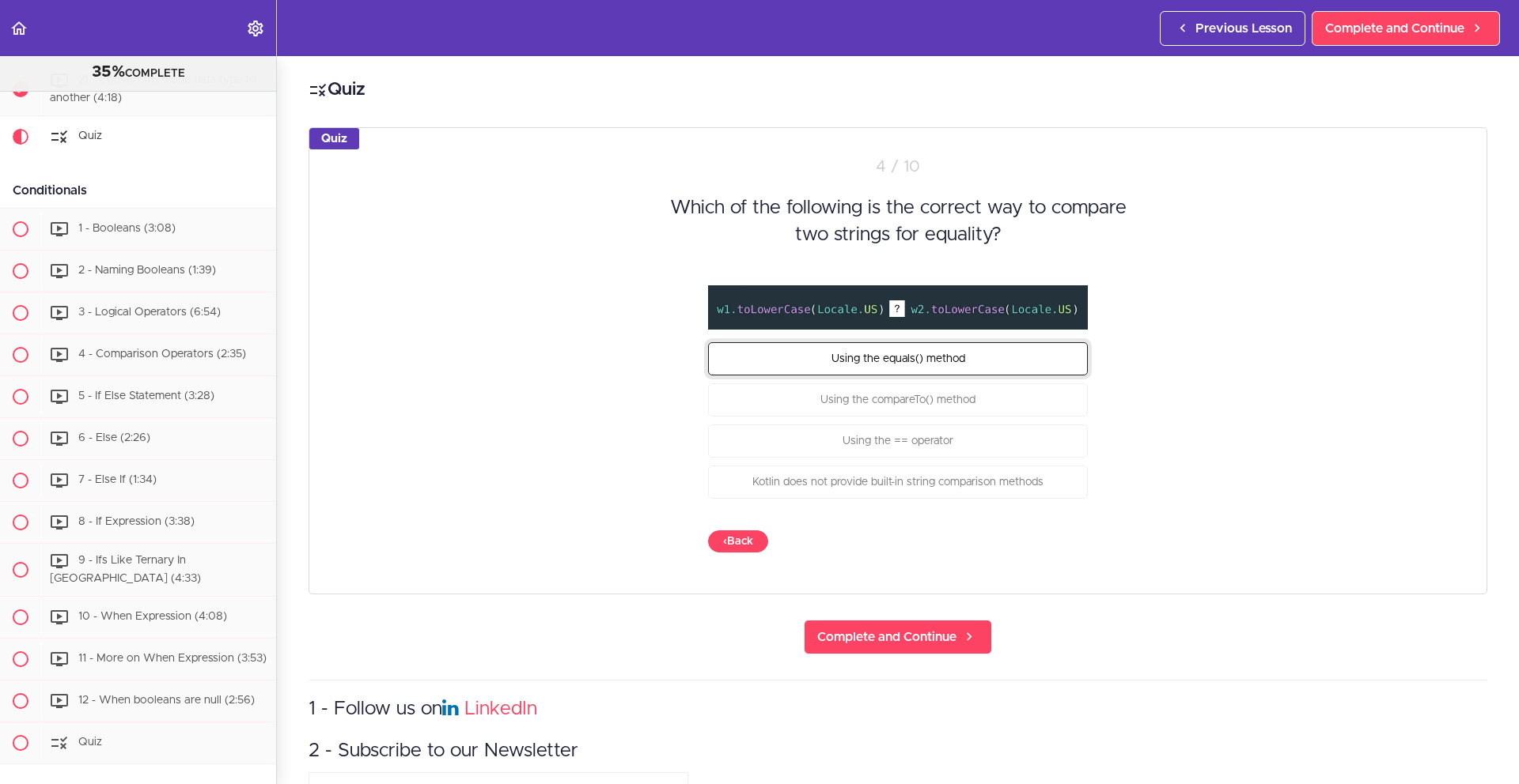
click at [982, 353] on button "Using the equals() method" at bounding box center [898, 359] width 379 height 34
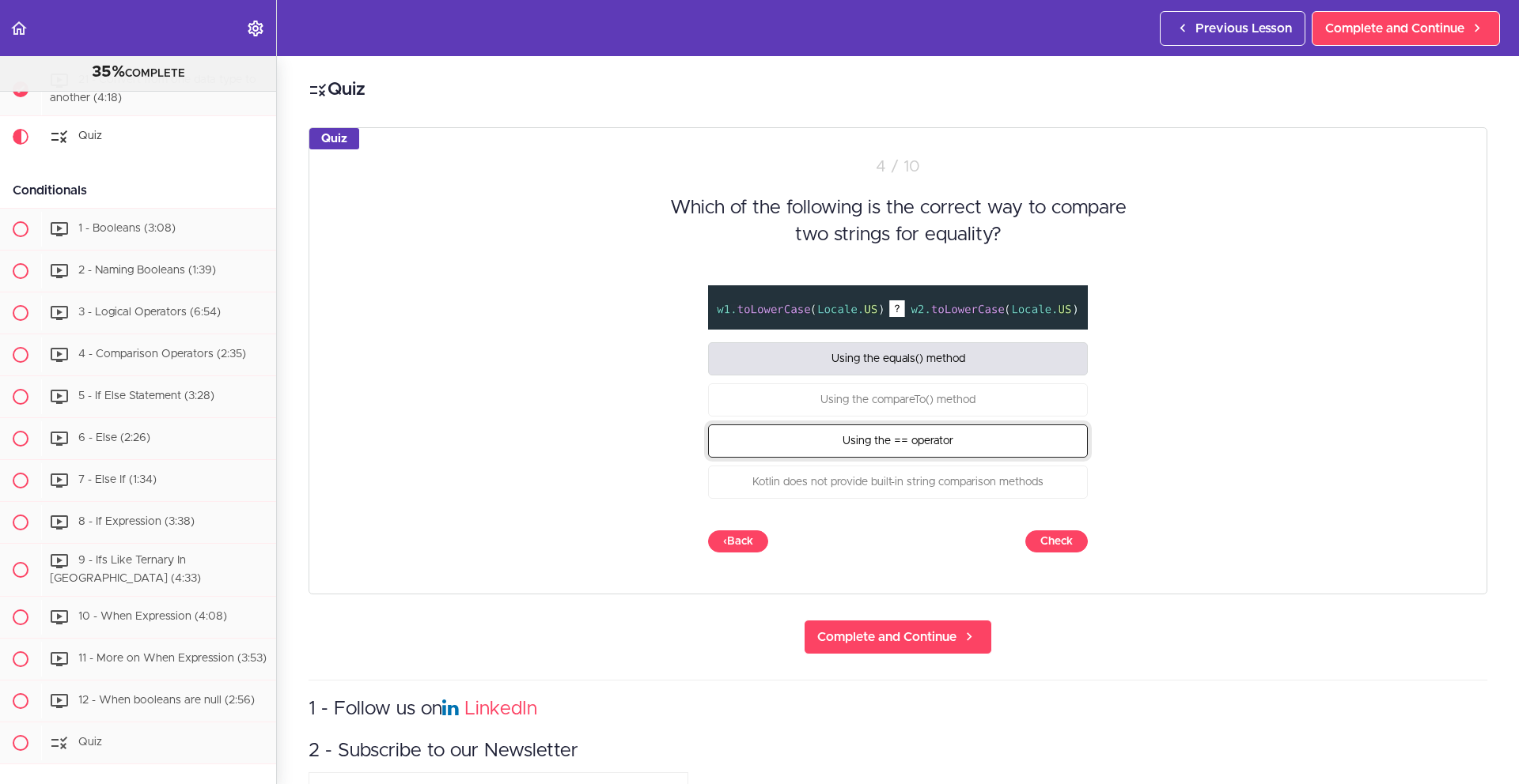
click at [960, 439] on button "Using the == operator" at bounding box center [898, 442] width 379 height 34
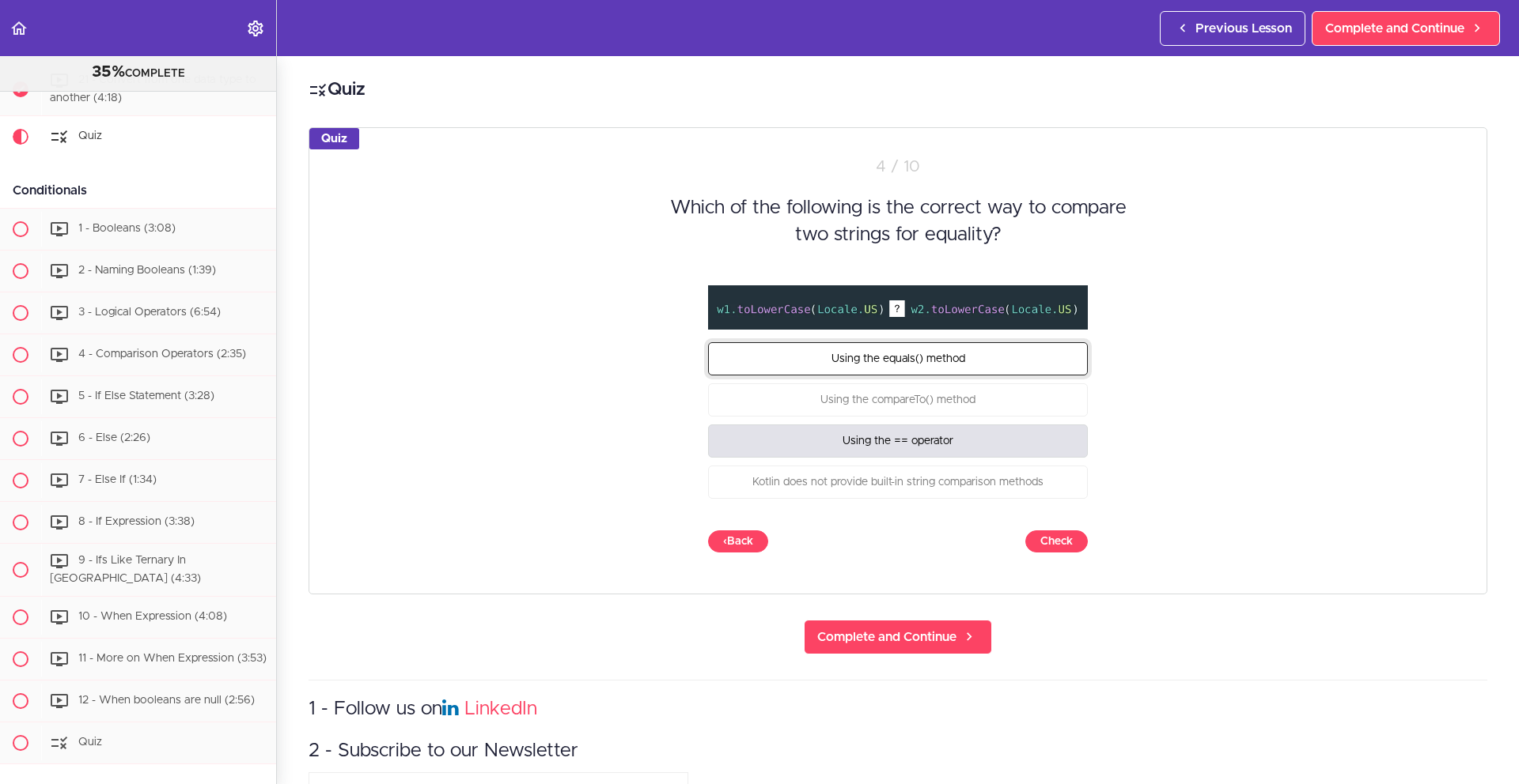
click at [1019, 362] on button "Using the equals() method" at bounding box center [898, 359] width 379 height 34
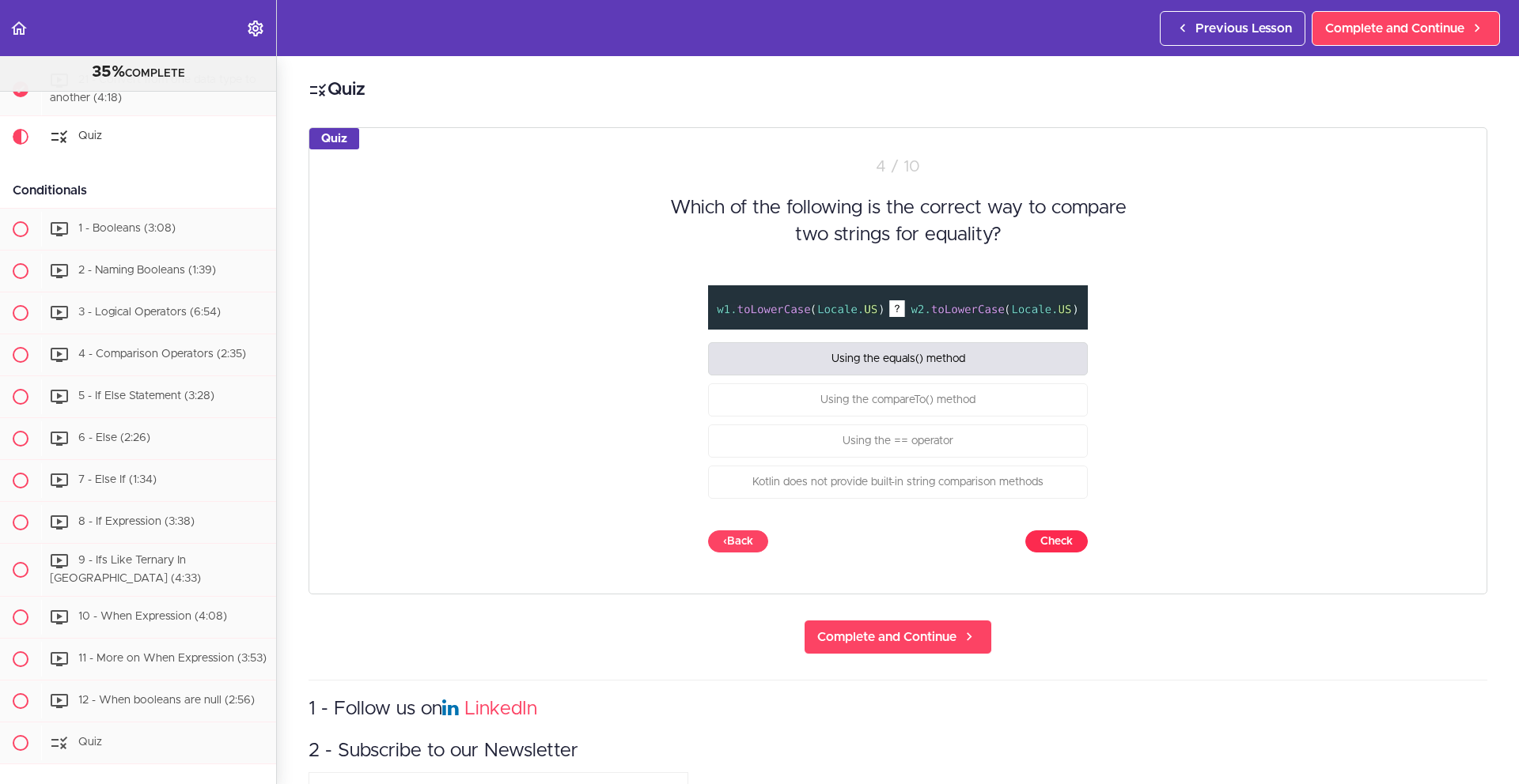
click at [1058, 539] on button "Check" at bounding box center [1056, 541] width 63 height 22
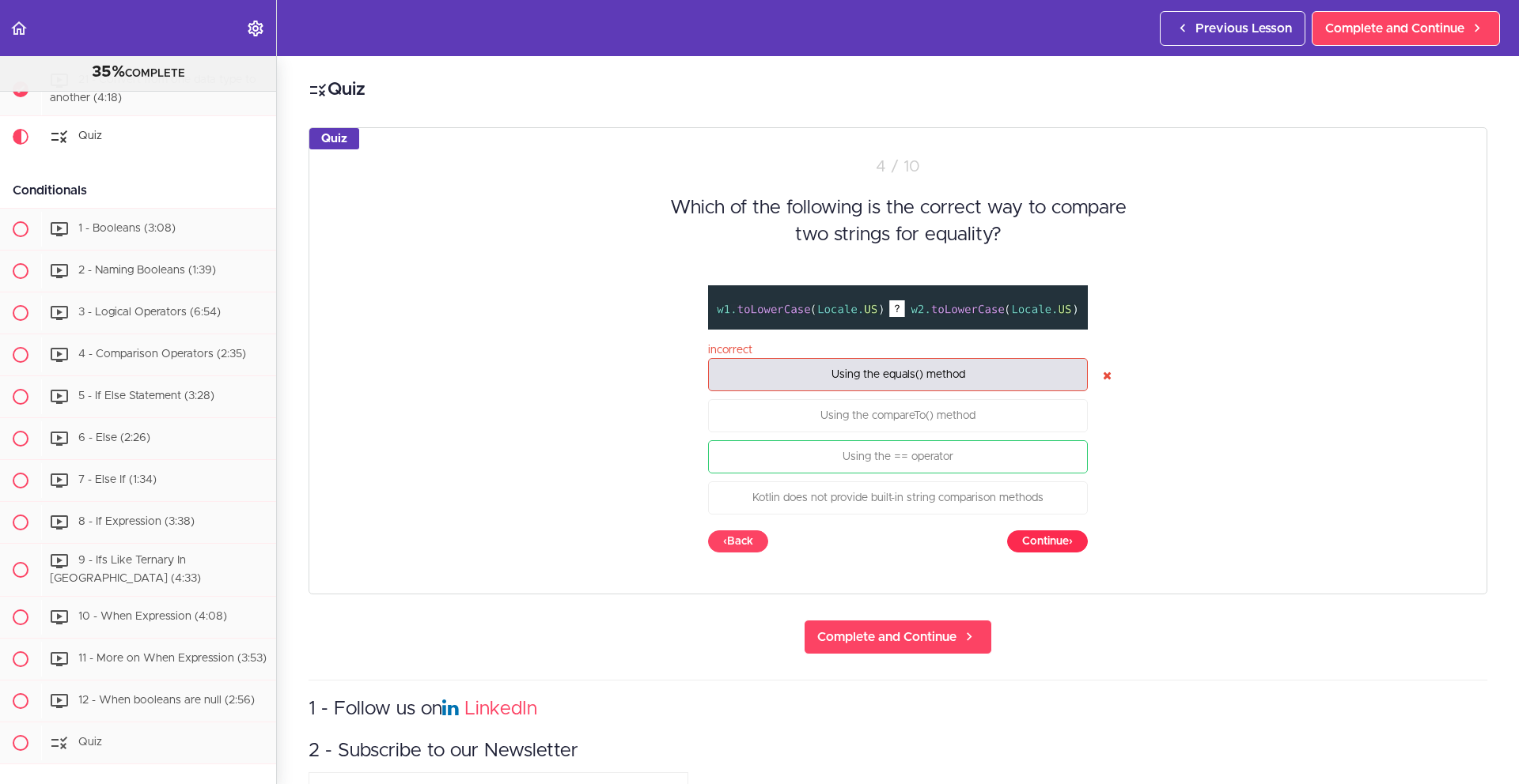
click at [1058, 539] on button "Continue ›" at bounding box center [1046, 541] width 80 height 22
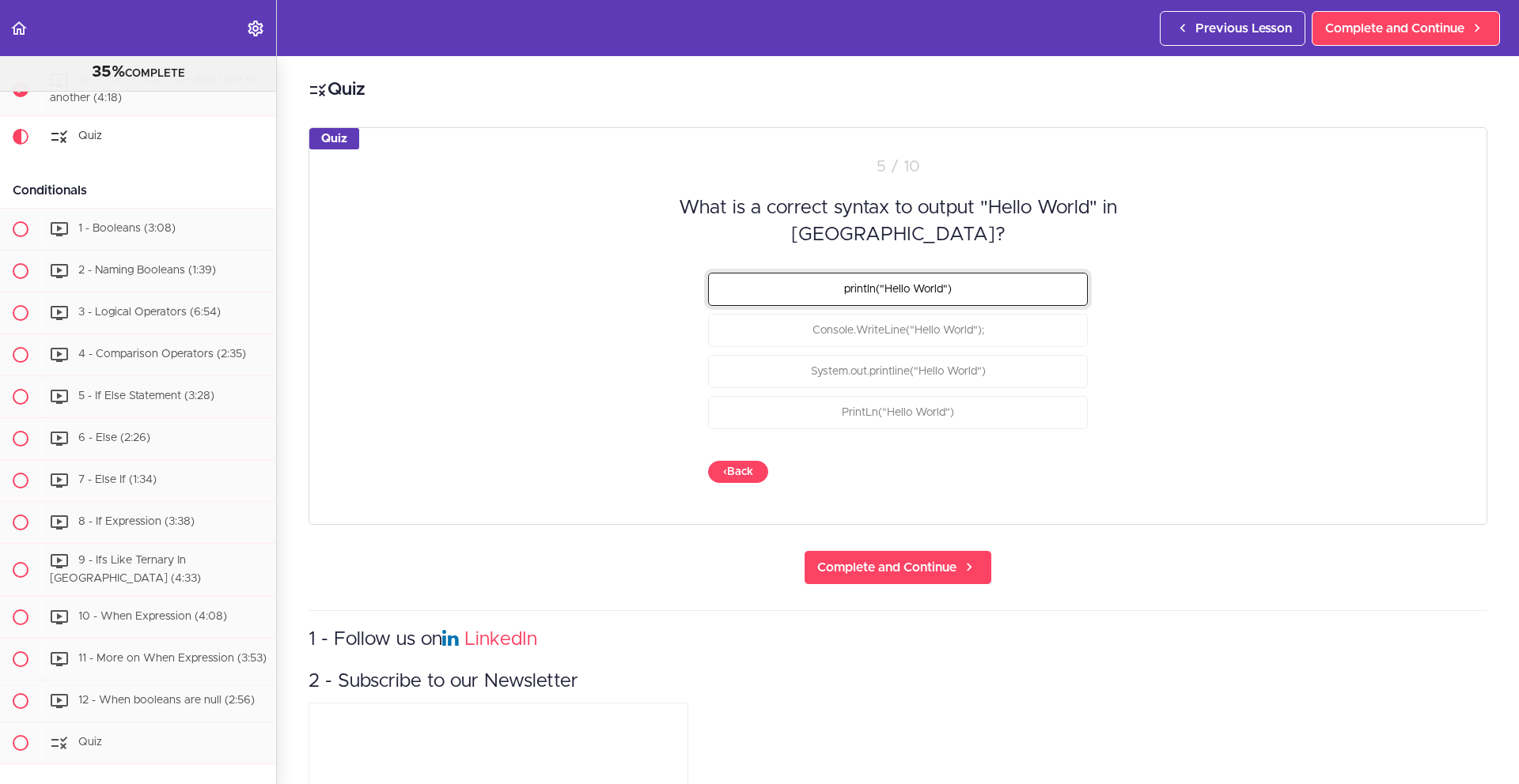
click at [999, 295] on button "println("Hello World")" at bounding box center [898, 288] width 379 height 34
click at [1045, 471] on button "Check" at bounding box center [1056, 472] width 63 height 22
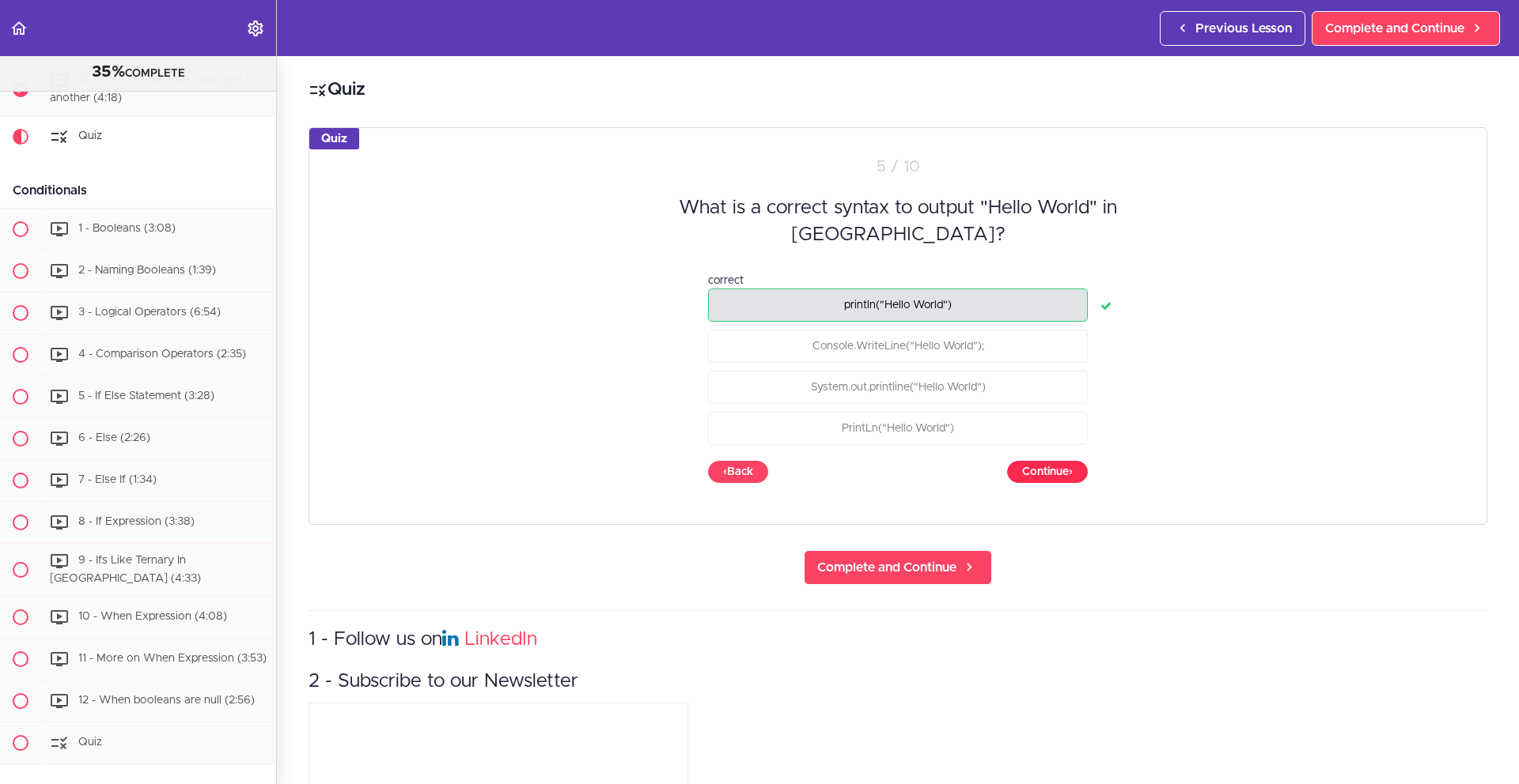
click at [1045, 471] on button "Continue ›" at bounding box center [1046, 472] width 80 height 22
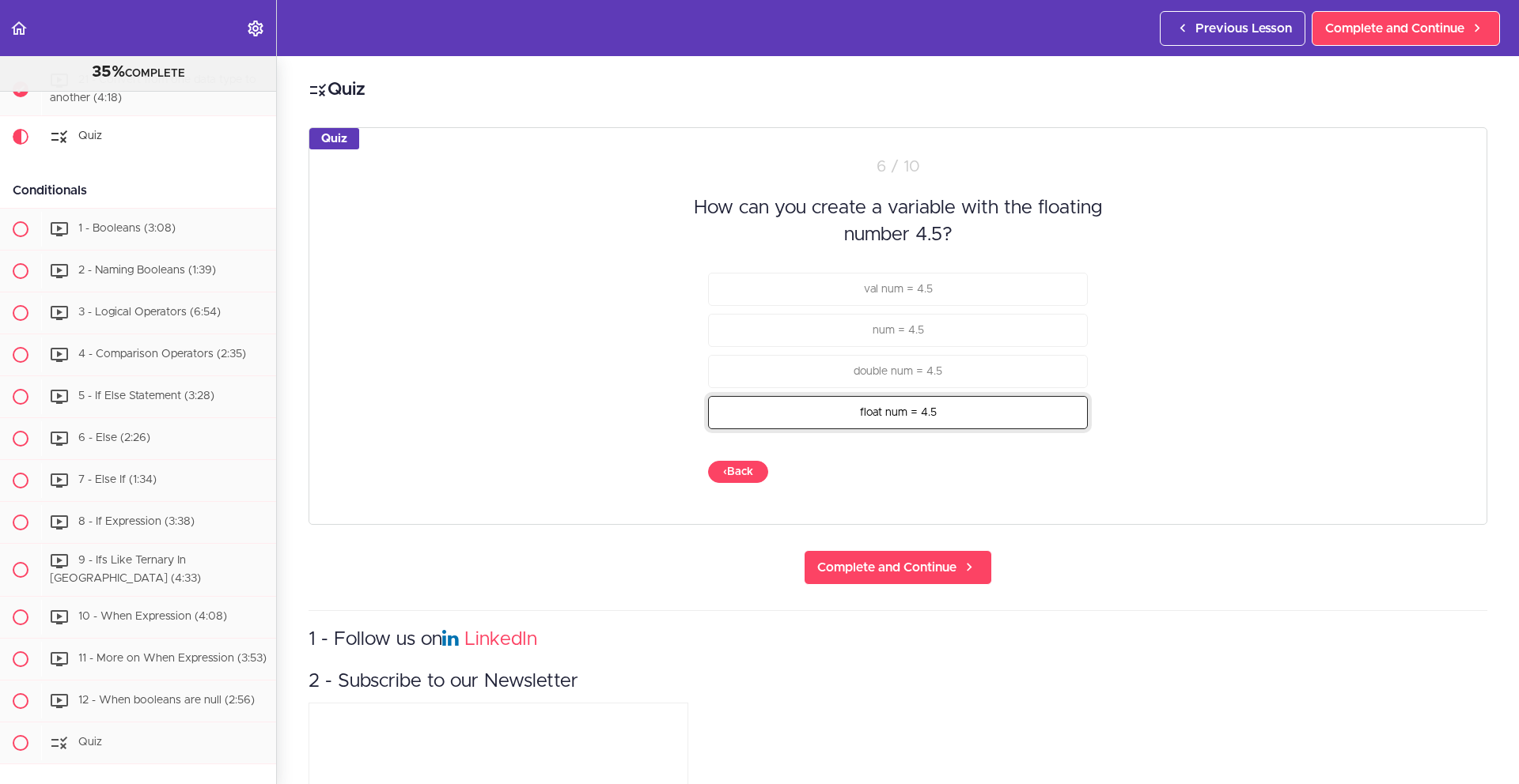
click at [961, 409] on button "float num = 4.5" at bounding box center [898, 412] width 379 height 34
click at [1055, 470] on button "Check" at bounding box center [1056, 472] width 63 height 22
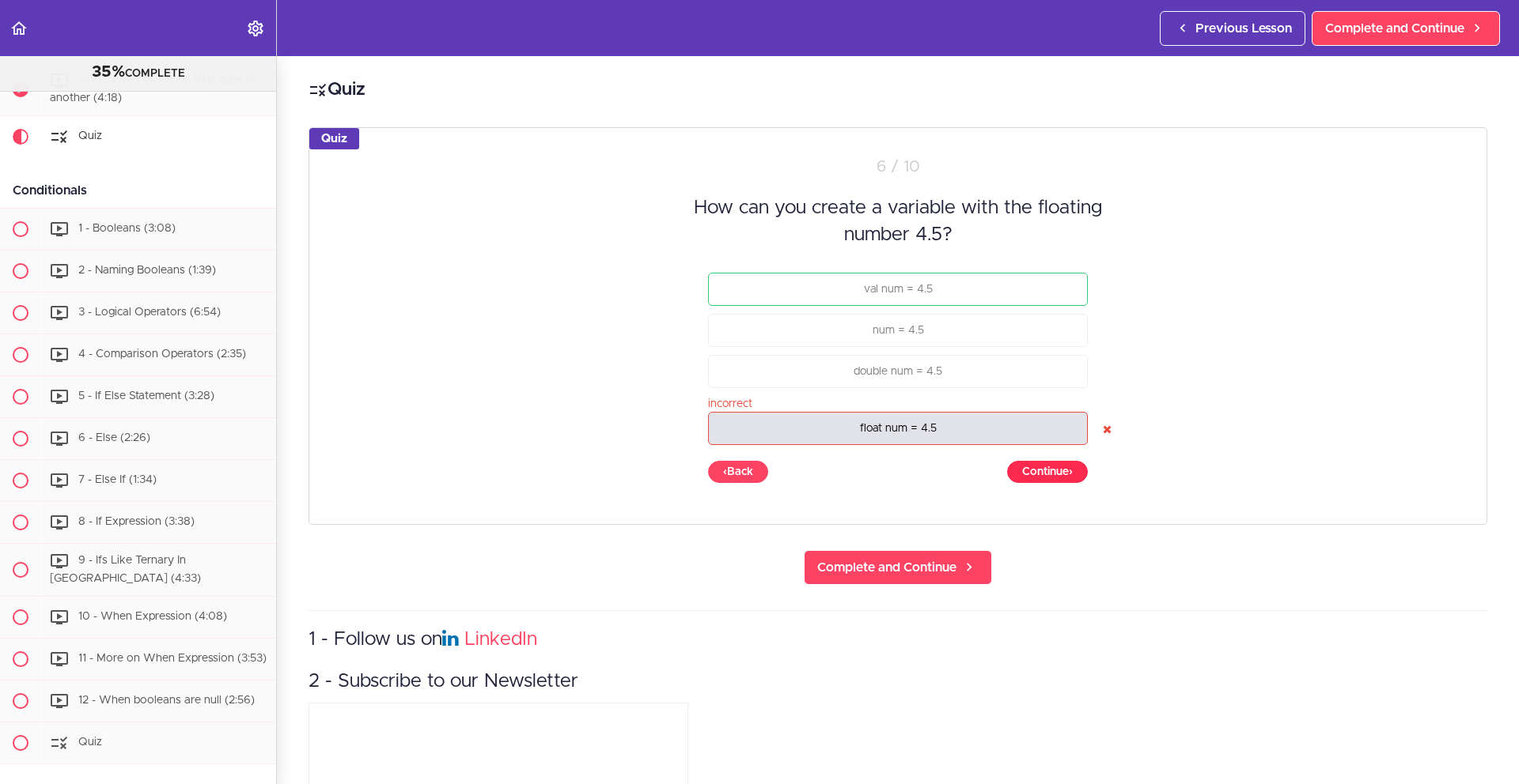
click at [1055, 470] on button "Continue ›" at bounding box center [1046, 472] width 80 height 22
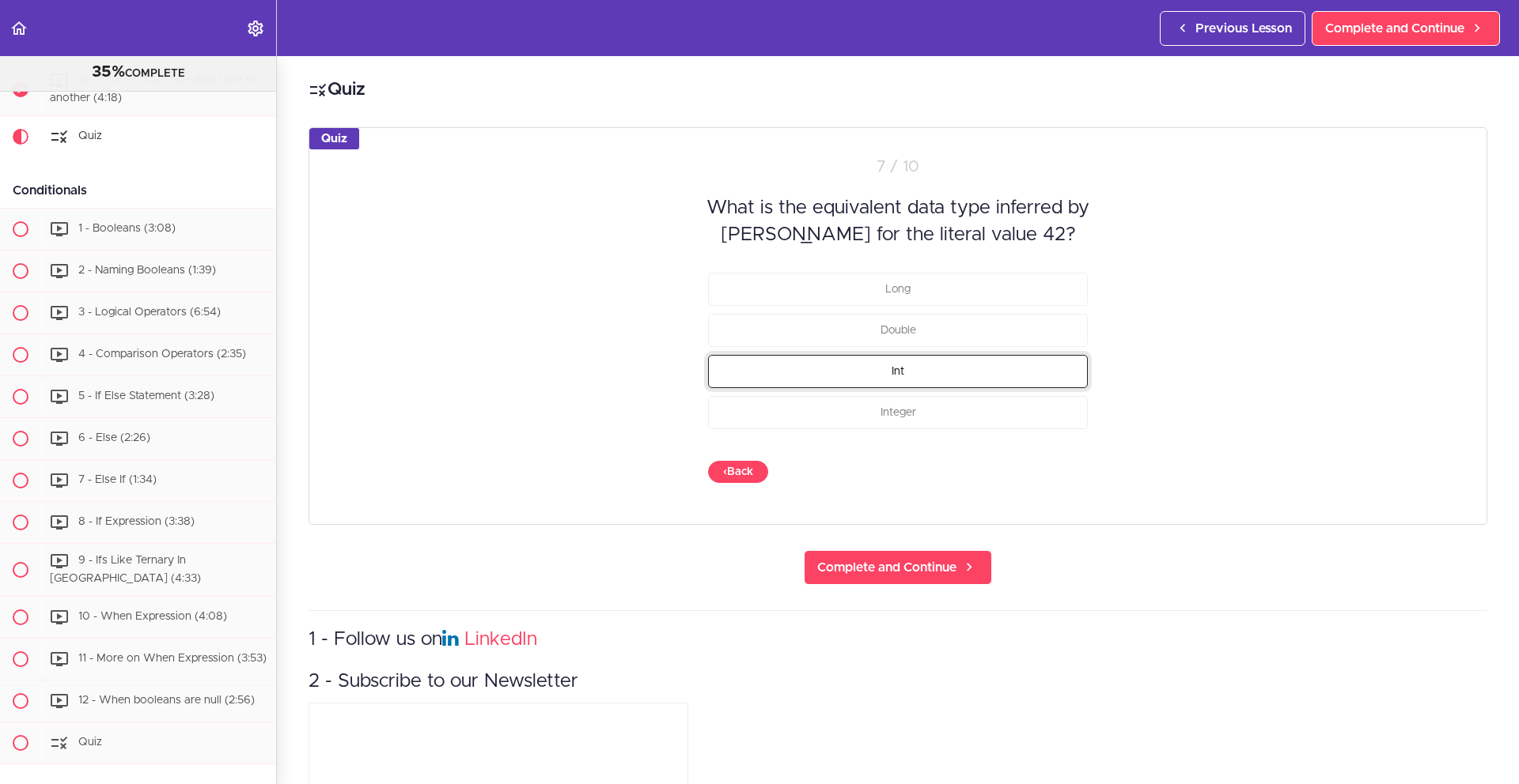
click at [923, 377] on button "Int" at bounding box center [898, 371] width 379 height 34
click at [1060, 466] on button "Check" at bounding box center [1056, 472] width 63 height 22
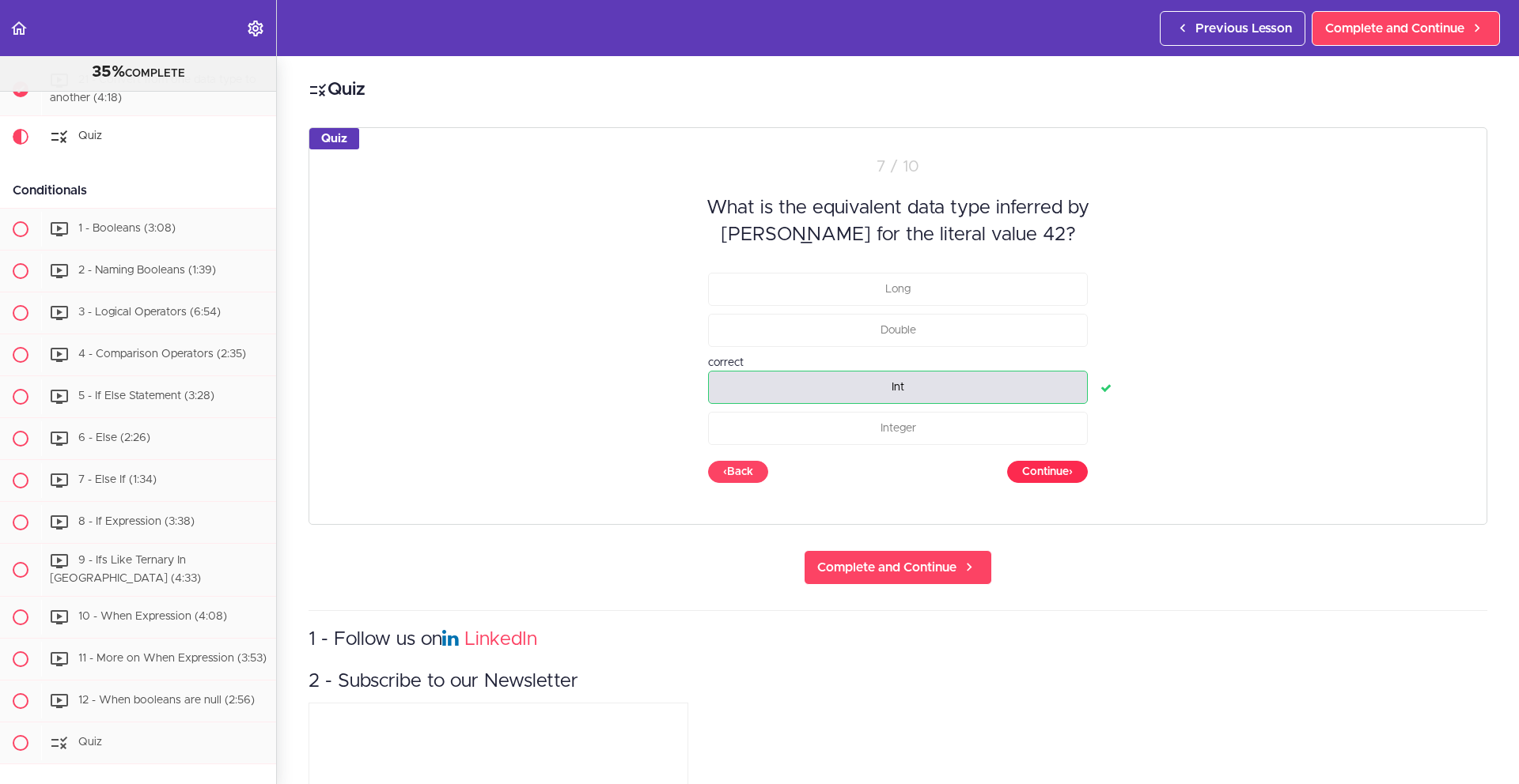
click at [1060, 466] on button "Continue ›" at bounding box center [1046, 472] width 80 height 22
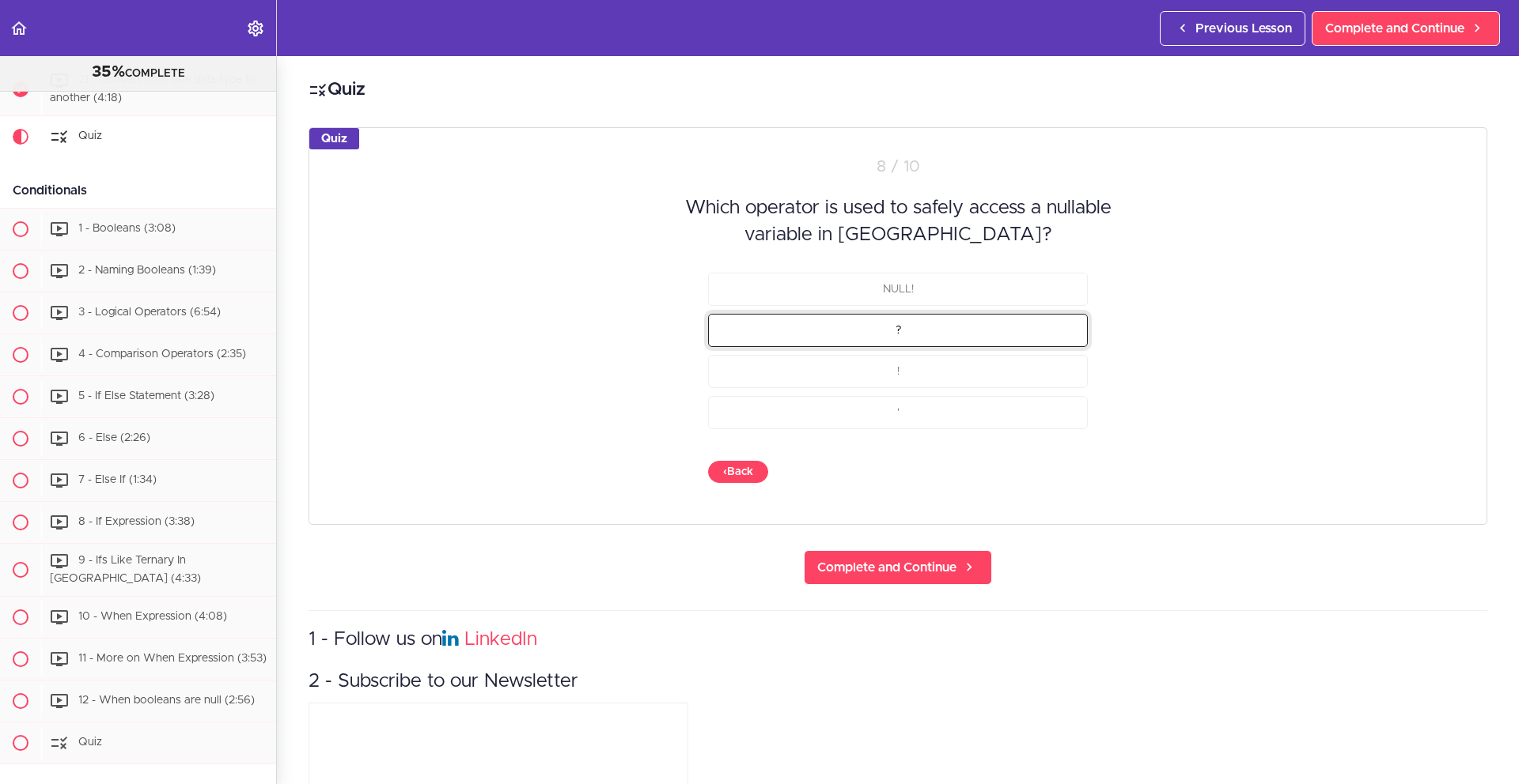
click at [946, 328] on button "?" at bounding box center [898, 330] width 379 height 34
click at [1062, 477] on button "Check" at bounding box center [1056, 472] width 63 height 22
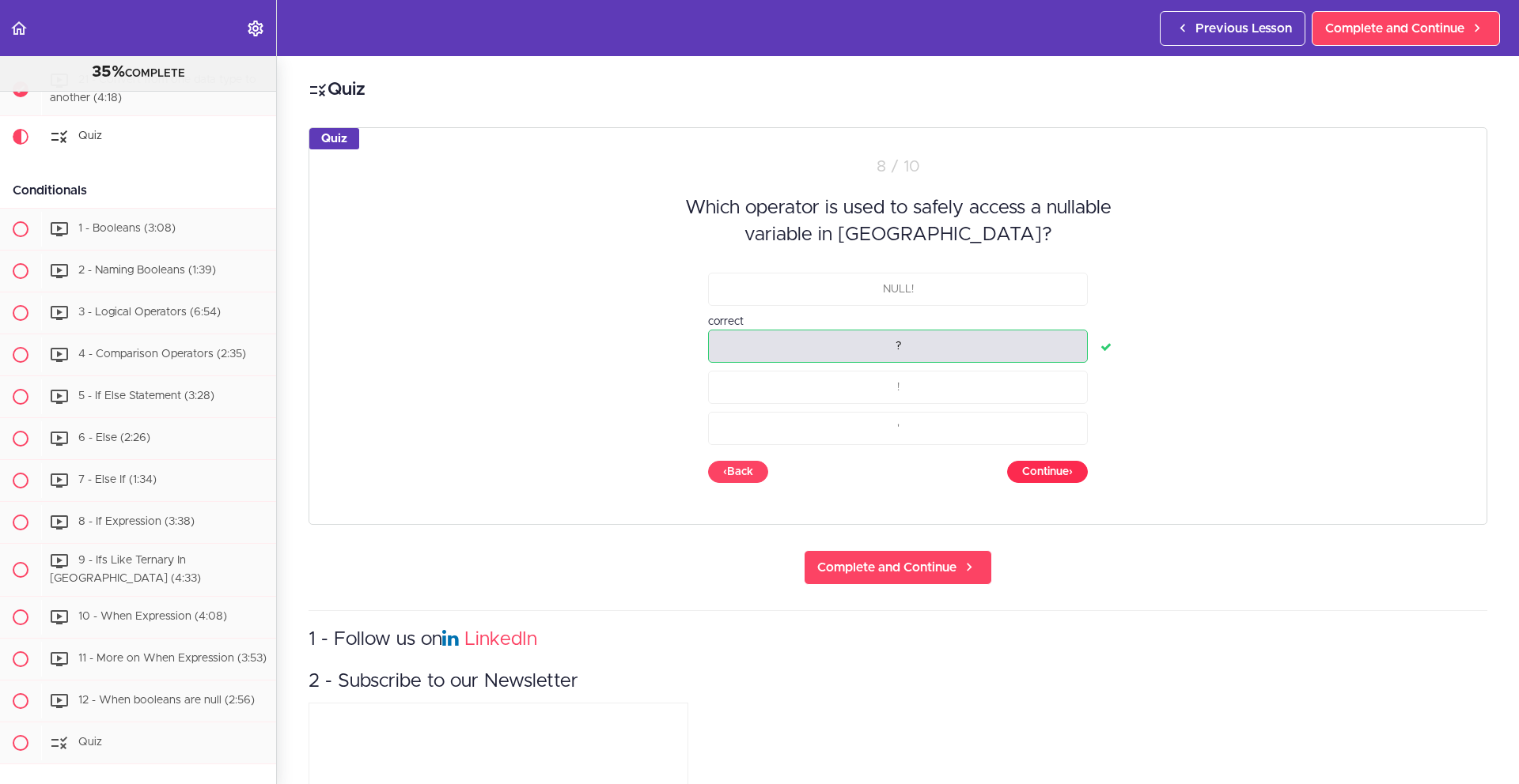
click at [1062, 477] on button "Continue ›" at bounding box center [1046, 472] width 80 height 22
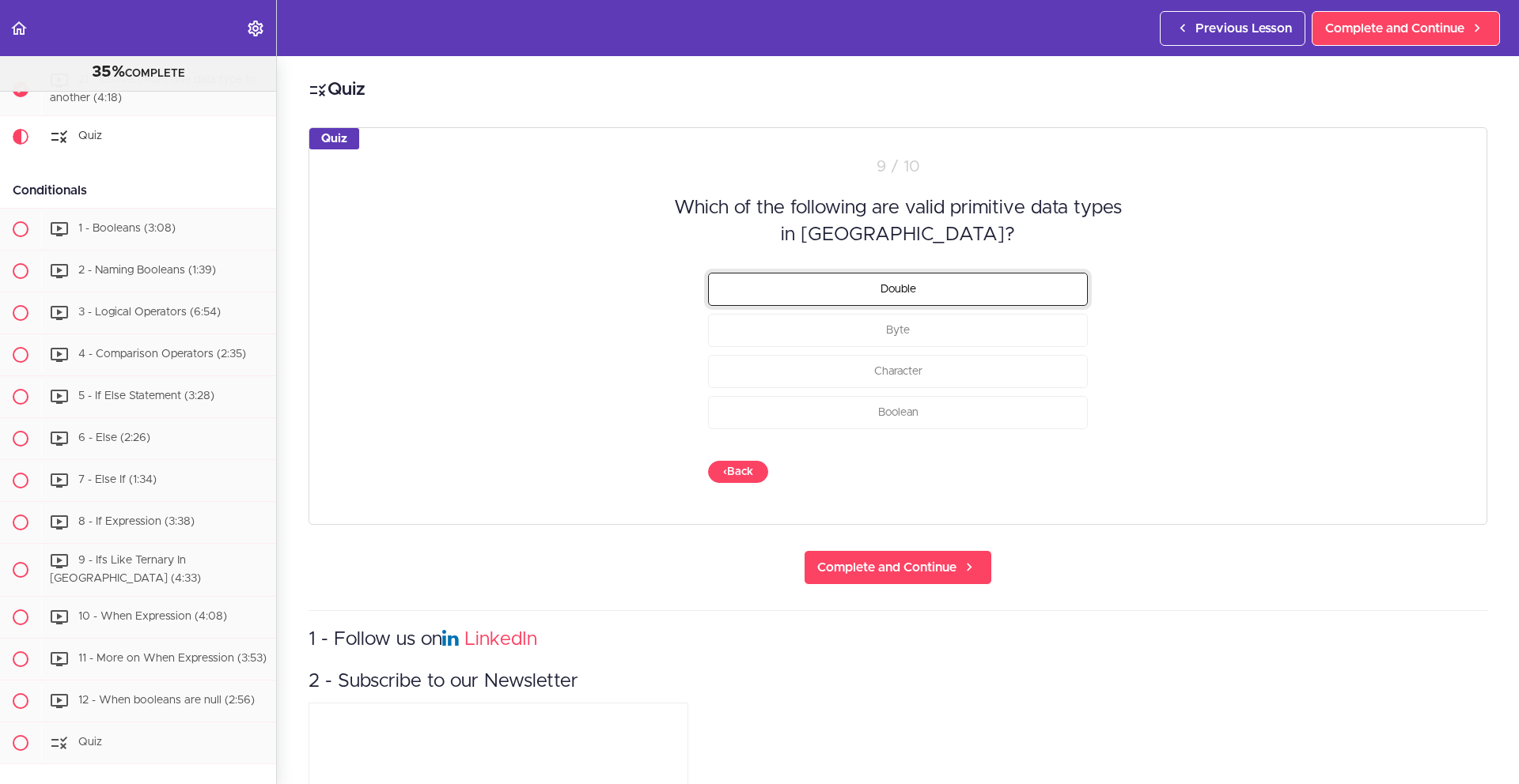
click at [971, 297] on button "Double" at bounding box center [898, 288] width 379 height 34
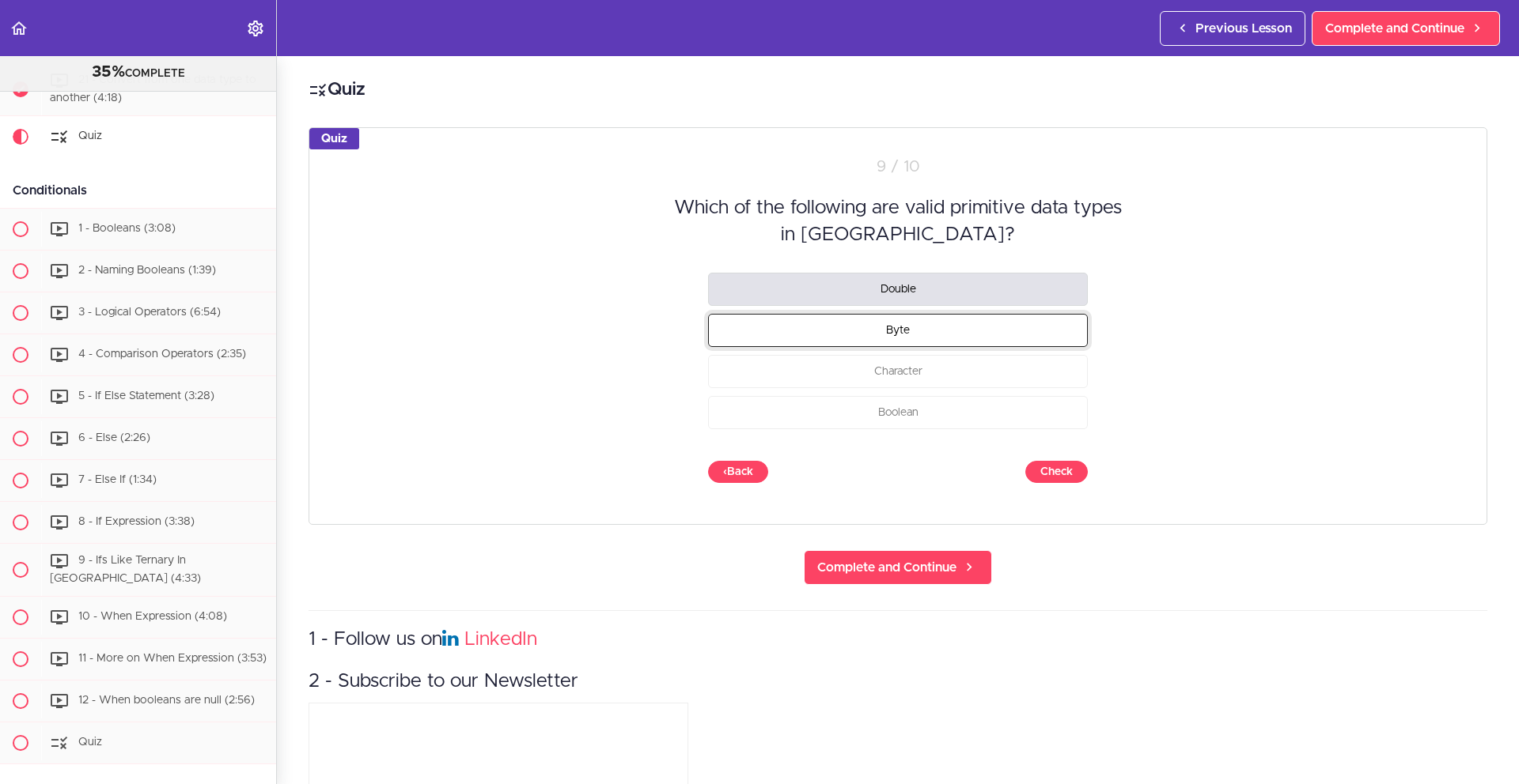
click at [969, 332] on button "Byte" at bounding box center [898, 330] width 379 height 34
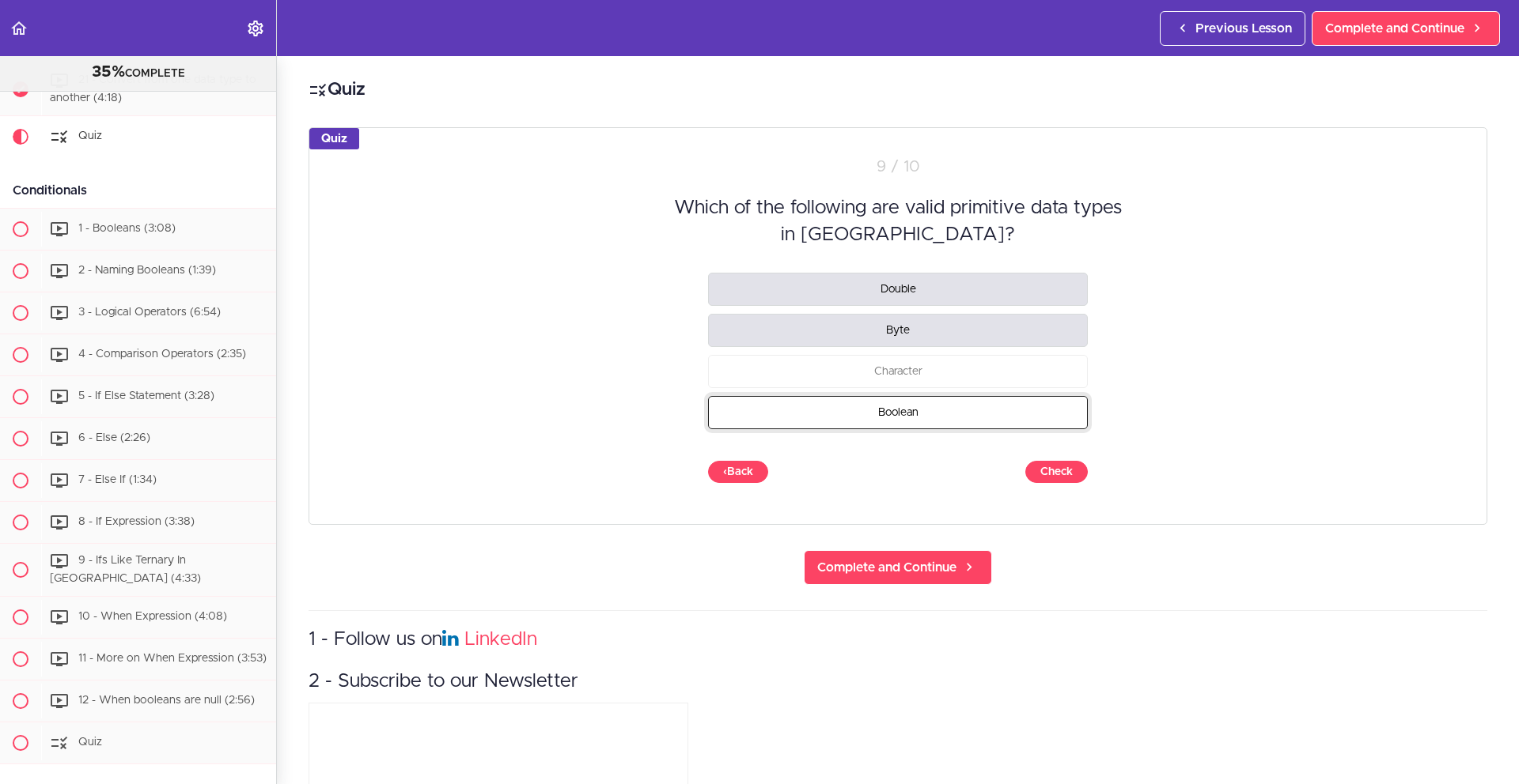
click at [967, 406] on button "Boolean" at bounding box center [898, 412] width 379 height 34
click at [1045, 476] on button "Check" at bounding box center [1056, 472] width 63 height 22
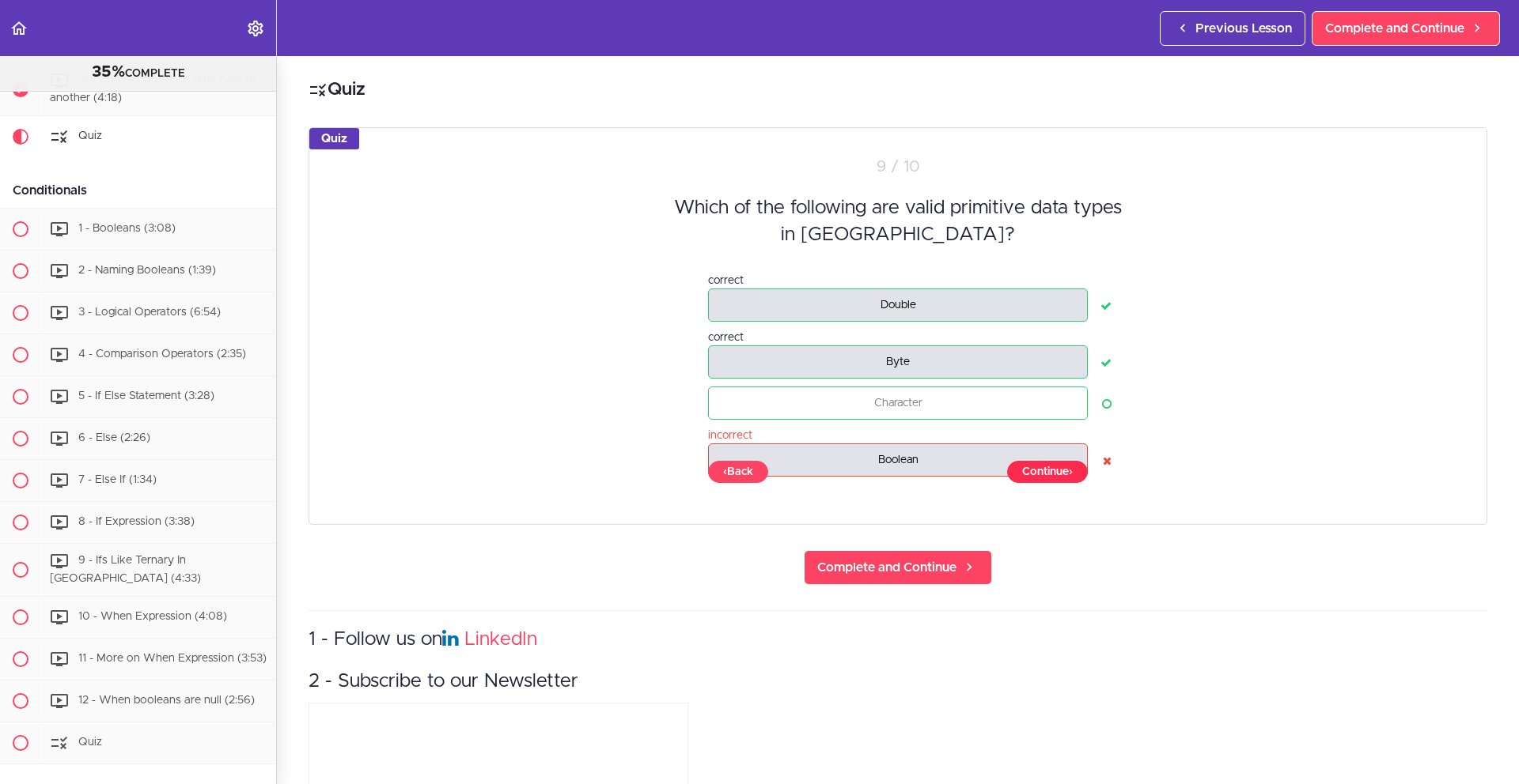
click at [1045, 475] on button "Continue ›" at bounding box center [1046, 472] width 80 height 22
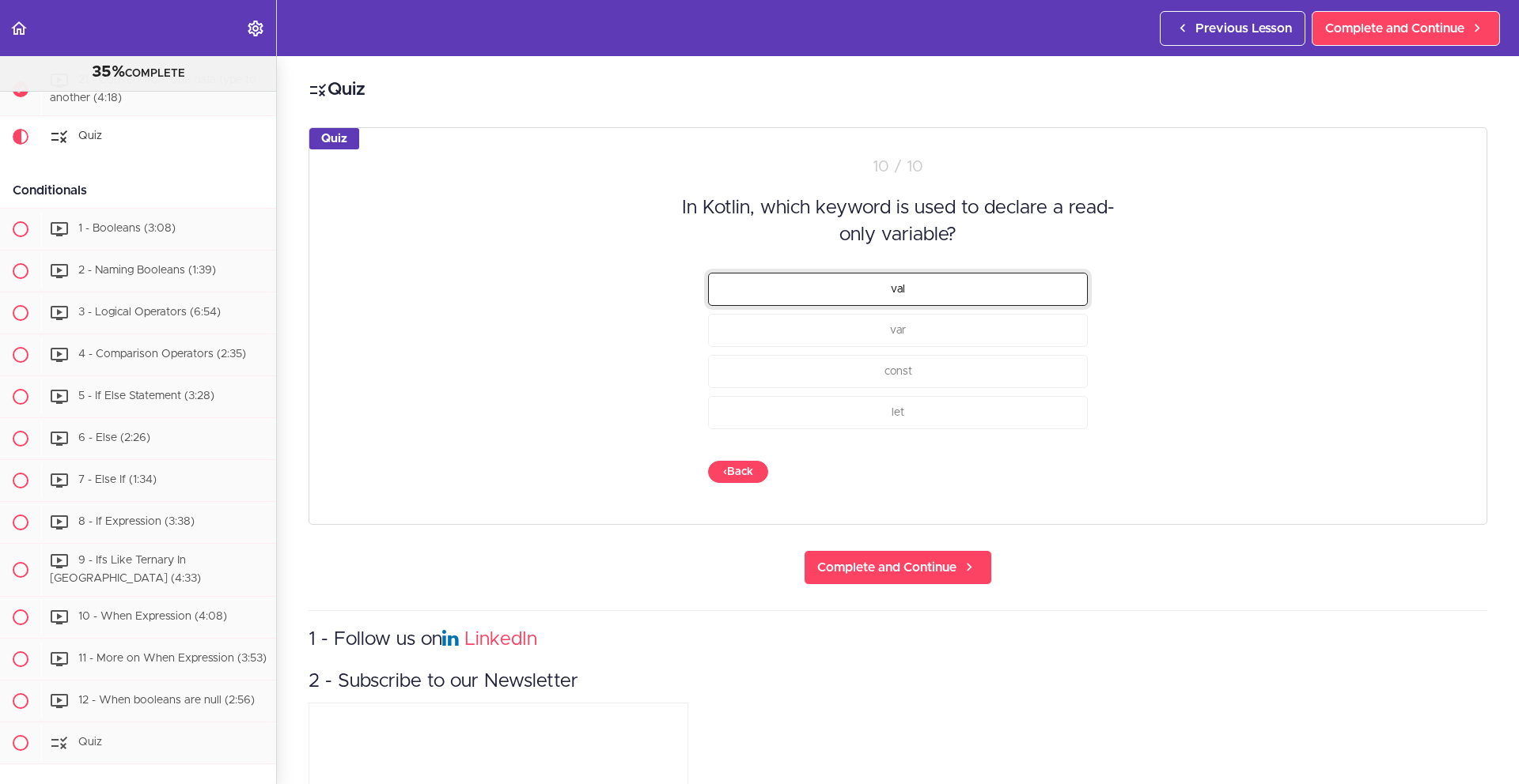
click at [956, 290] on button "val" at bounding box center [898, 288] width 379 height 34
click at [1051, 470] on button "Check" at bounding box center [1056, 472] width 63 height 22
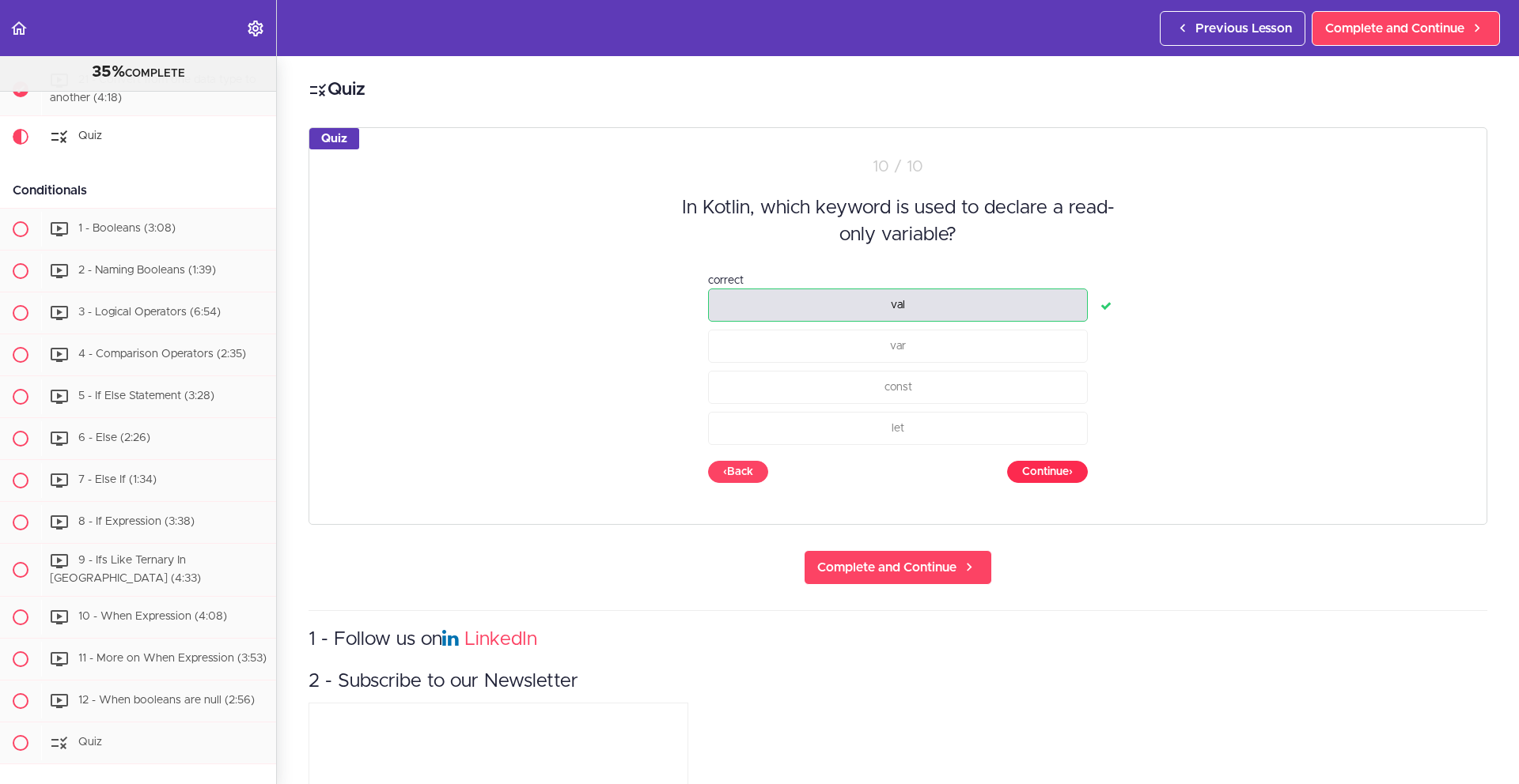
click at [1051, 470] on button "Continue ›" at bounding box center [1046, 472] width 80 height 22
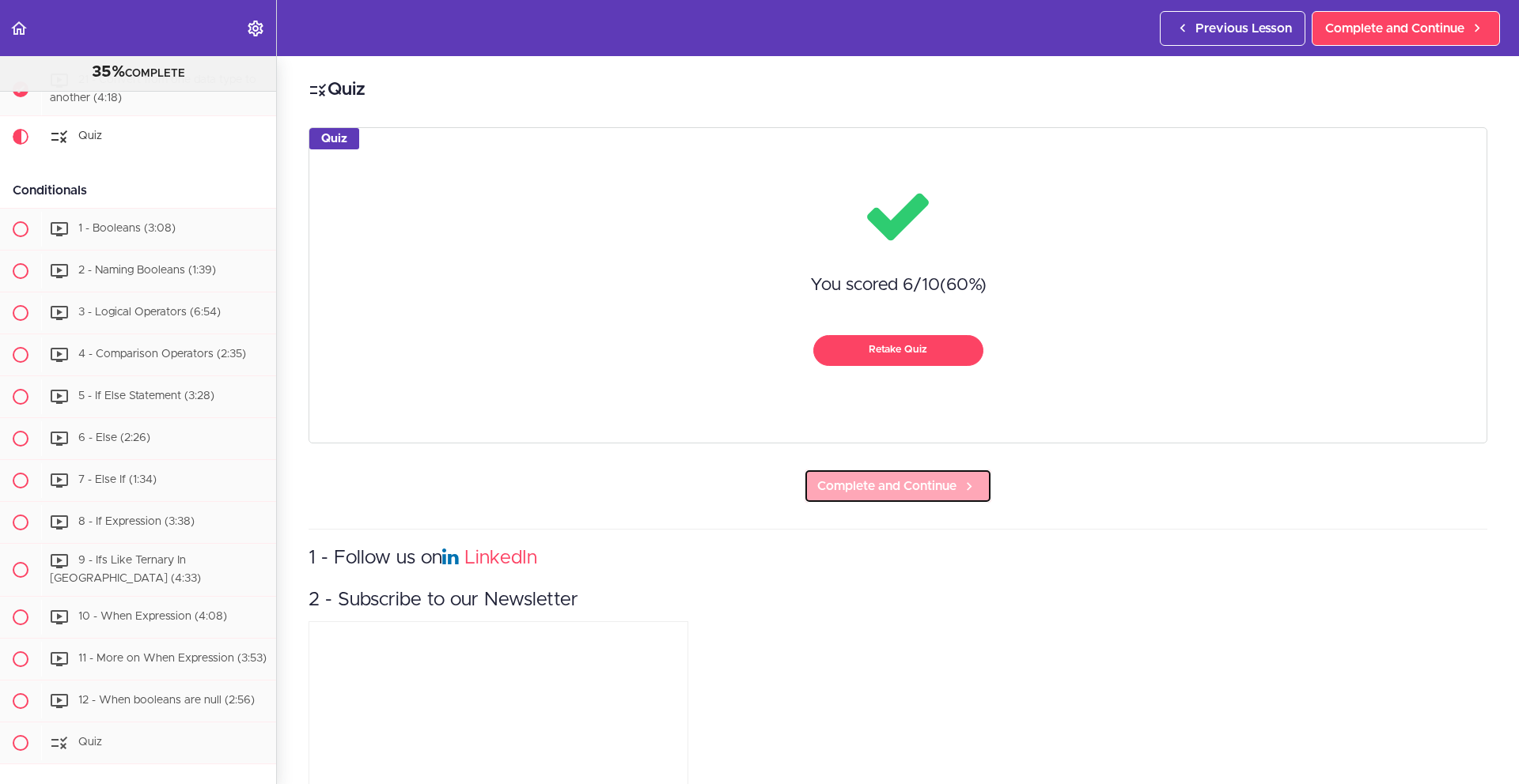
click at [923, 492] on span "Complete and Continue" at bounding box center [887, 487] width 139 height 19
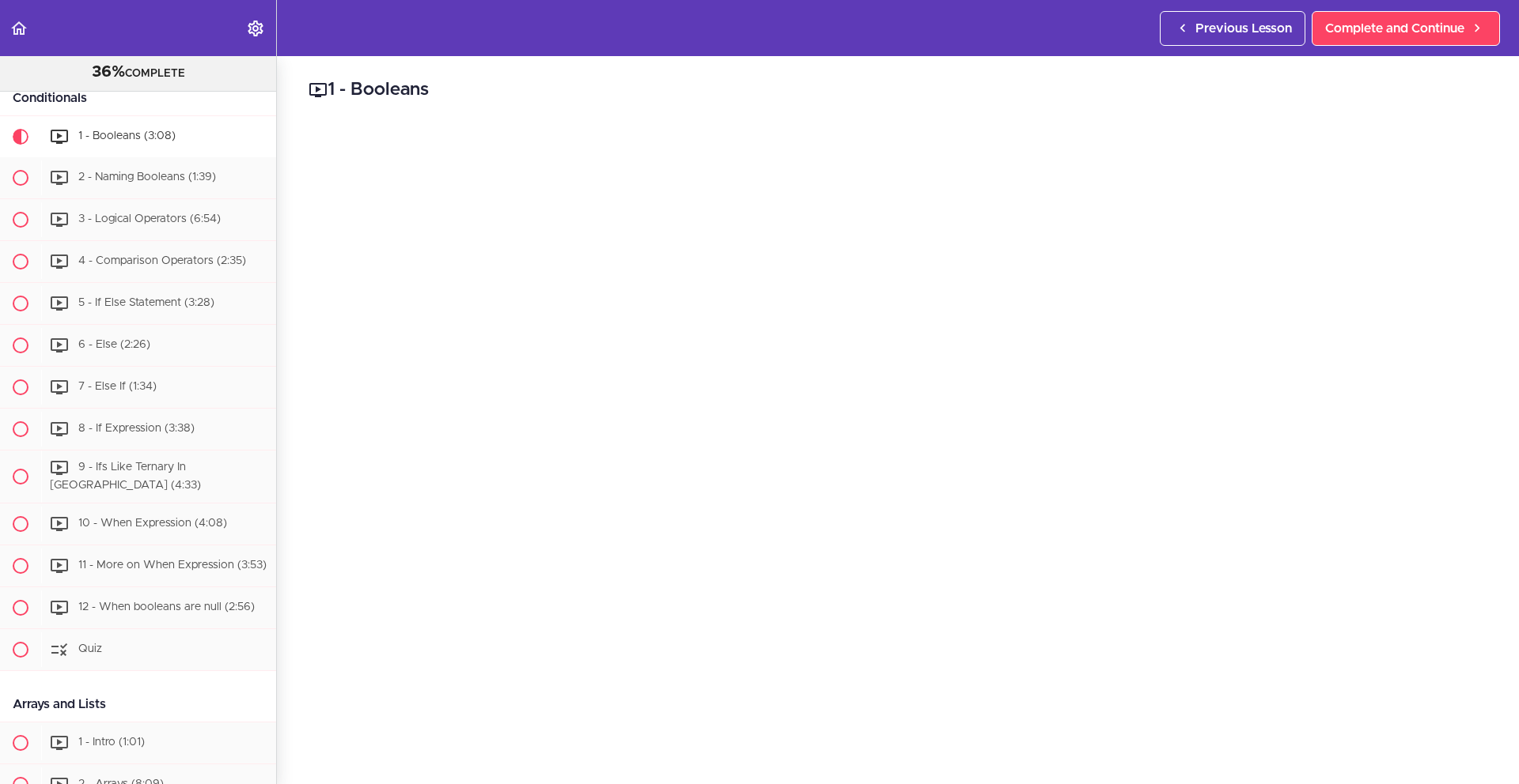
scroll to position [1663, 0]
click at [1417, 41] on link "Complete and Continue" at bounding box center [1405, 28] width 188 height 34
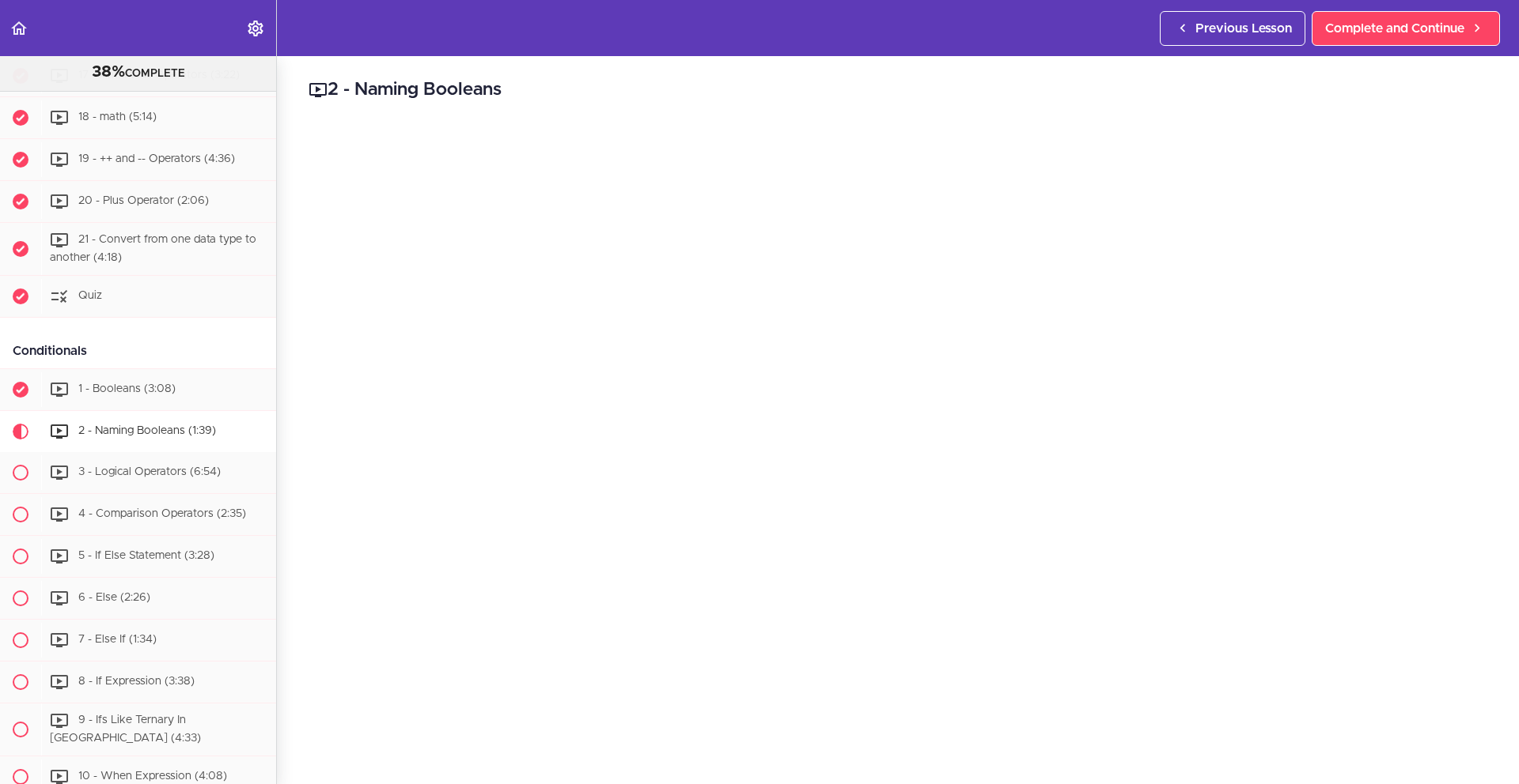
scroll to position [1439, 0]
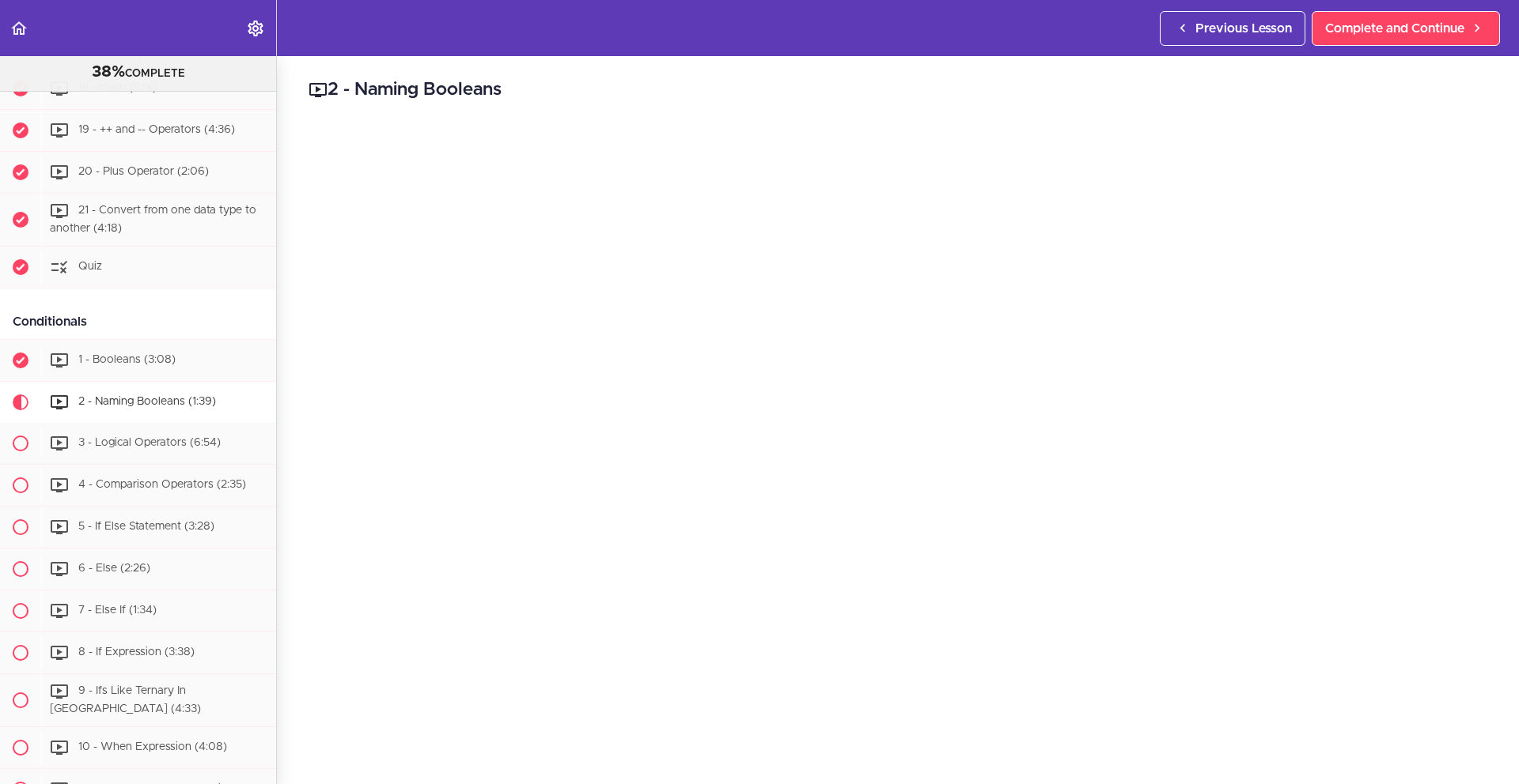
click at [1389, 91] on h2 "2 - Naming Booleans" at bounding box center [898, 90] width 1179 height 26
click at [1402, 26] on span "Complete and Continue" at bounding box center [1395, 29] width 139 height 19
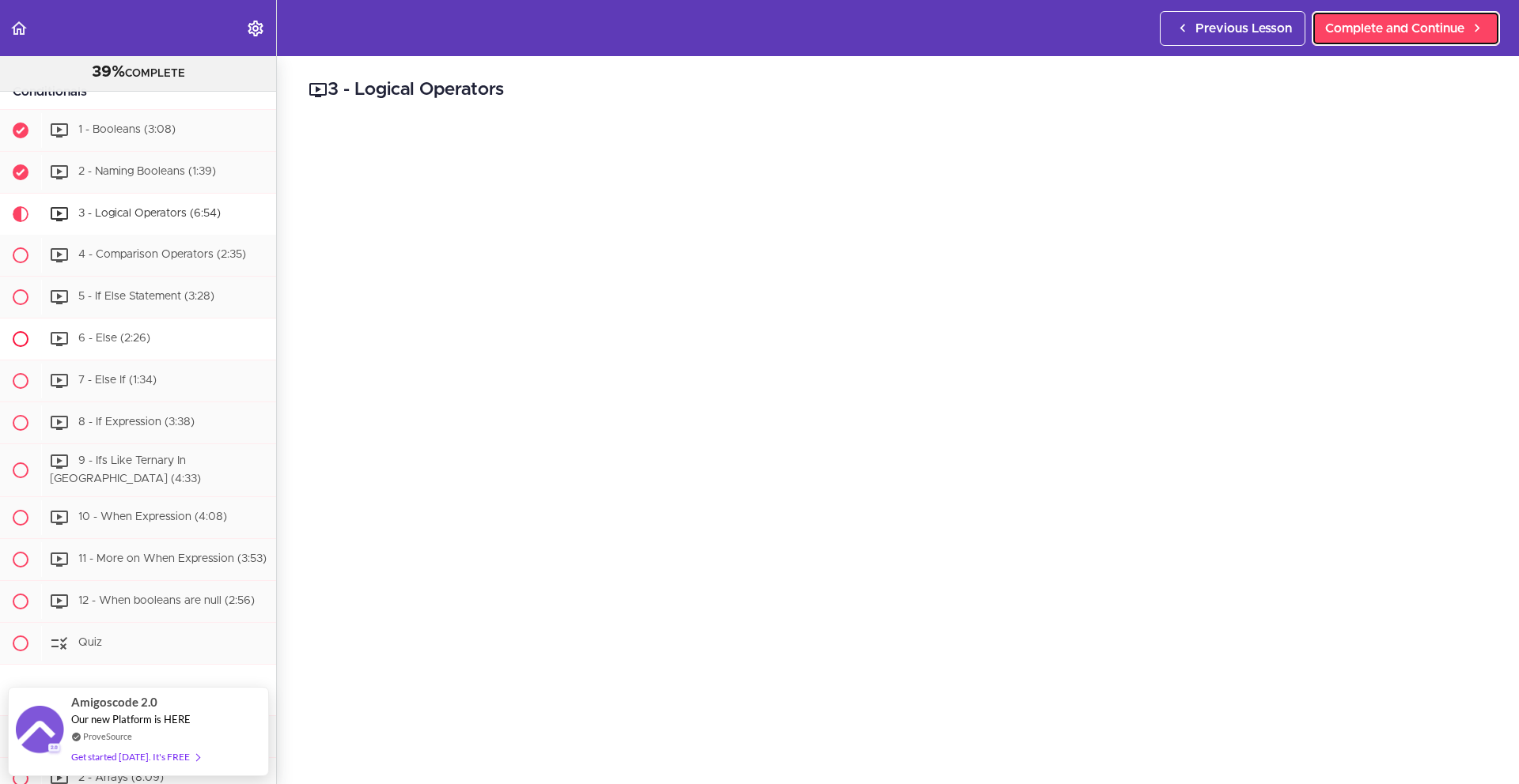
scroll to position [1669, 0]
